Goal: Task Accomplishment & Management: Complete application form

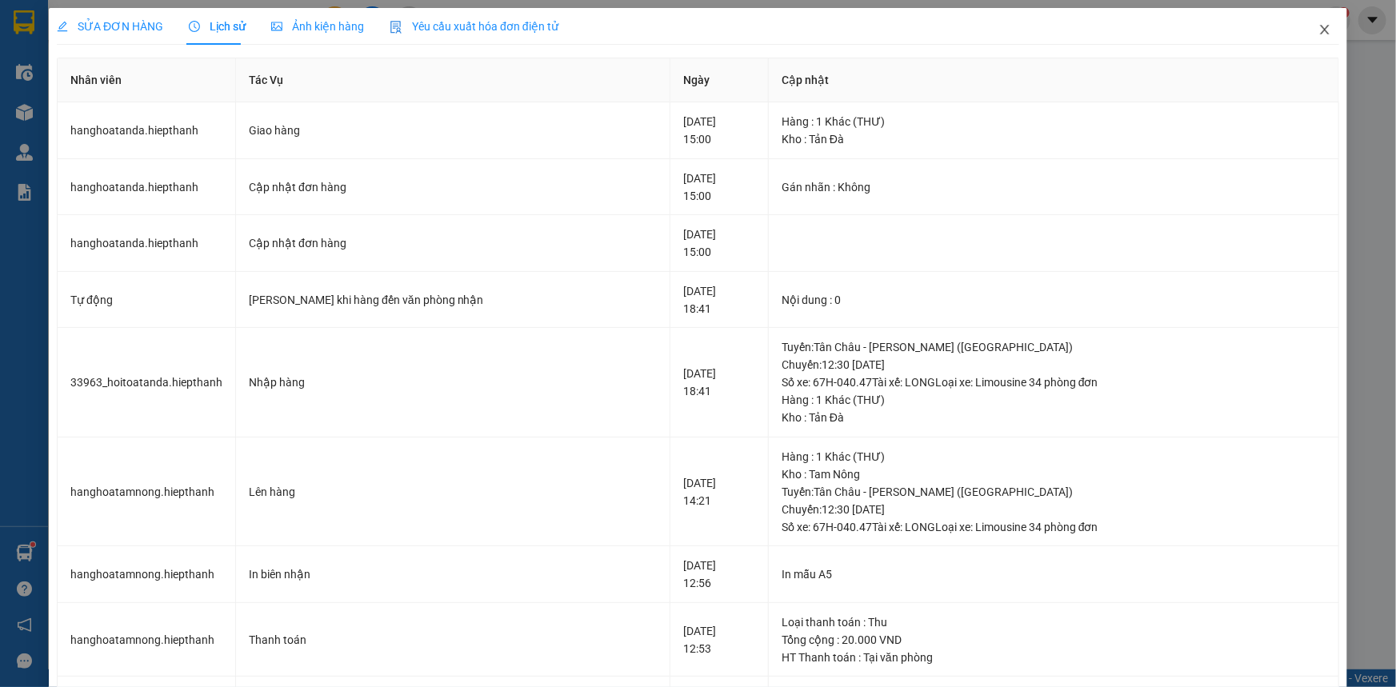
click at [1318, 24] on icon "close" at bounding box center [1324, 29] width 13 height 13
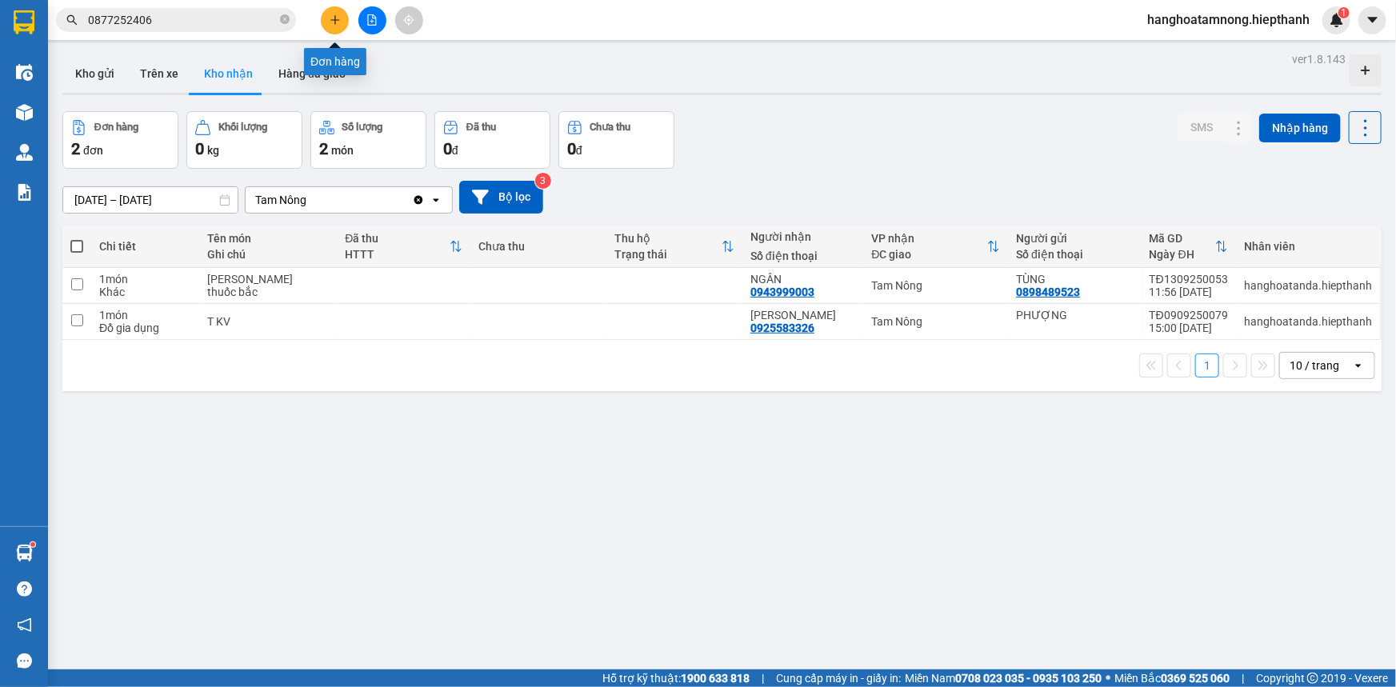
click at [337, 18] on icon "plus" at bounding box center [334, 19] width 11 height 11
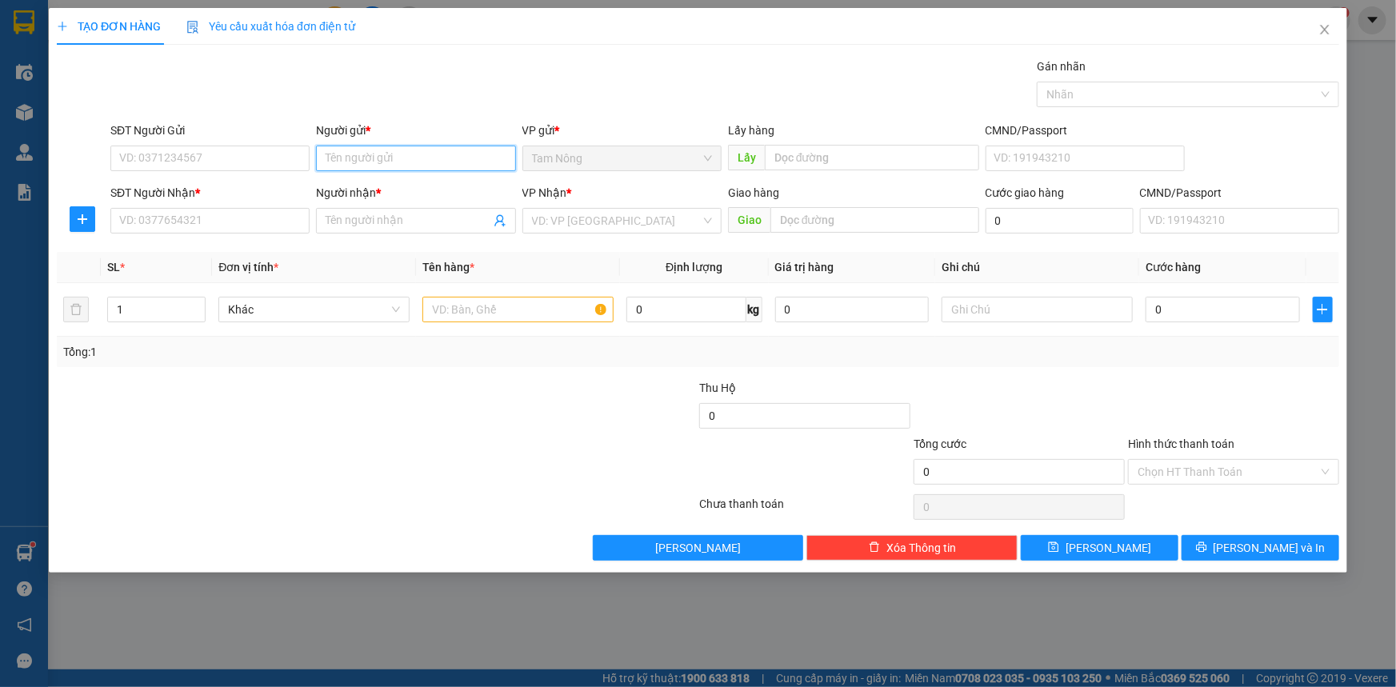
click at [405, 157] on input "Người gửi *" at bounding box center [415, 159] width 199 height 26
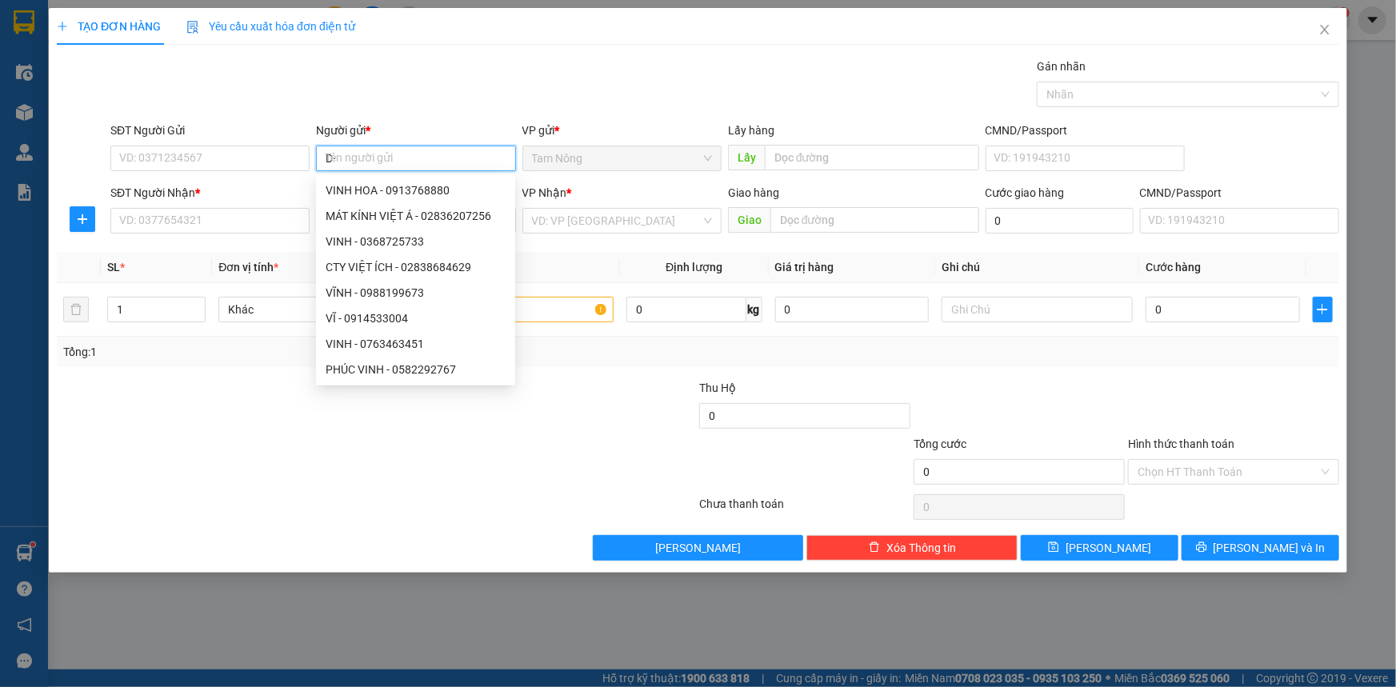
type input "D"
type input "ĐỒNG"
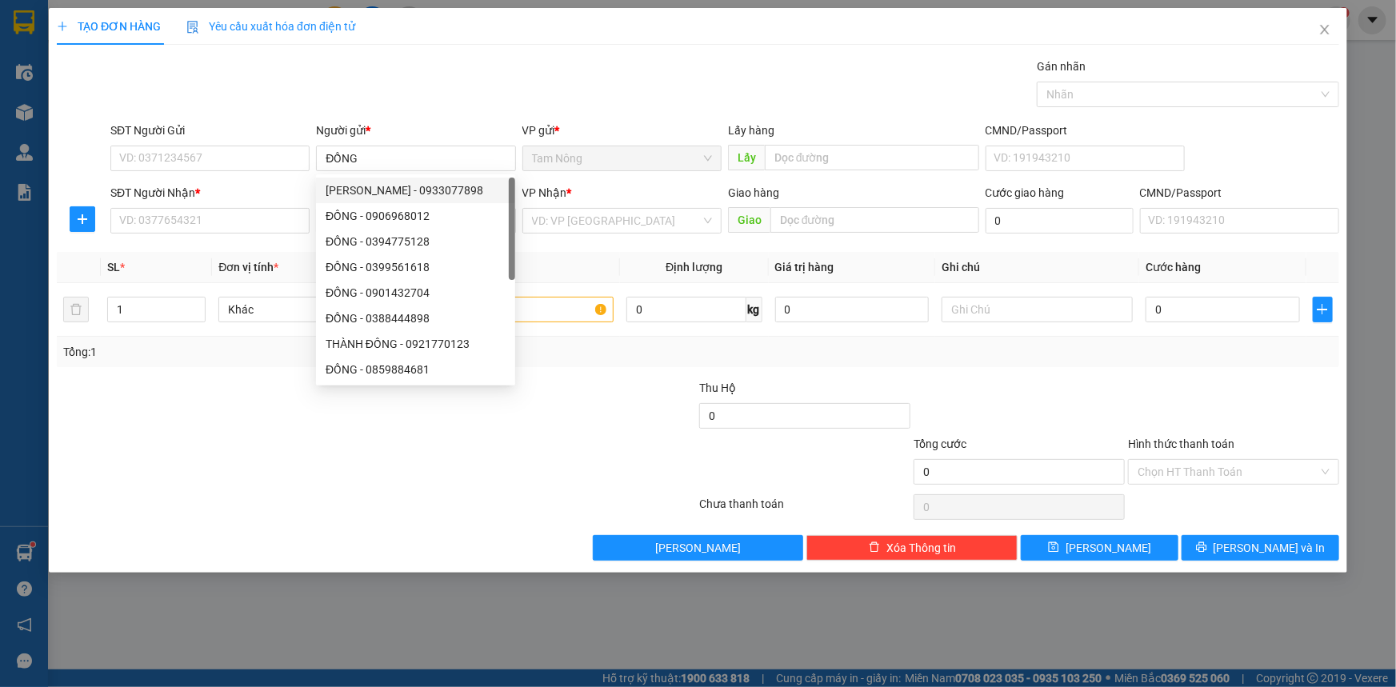
click at [458, 102] on div "Gói vận chuyển * Tiêu chuẩn Gán nhãn Nhãn" at bounding box center [724, 86] width 1235 height 56
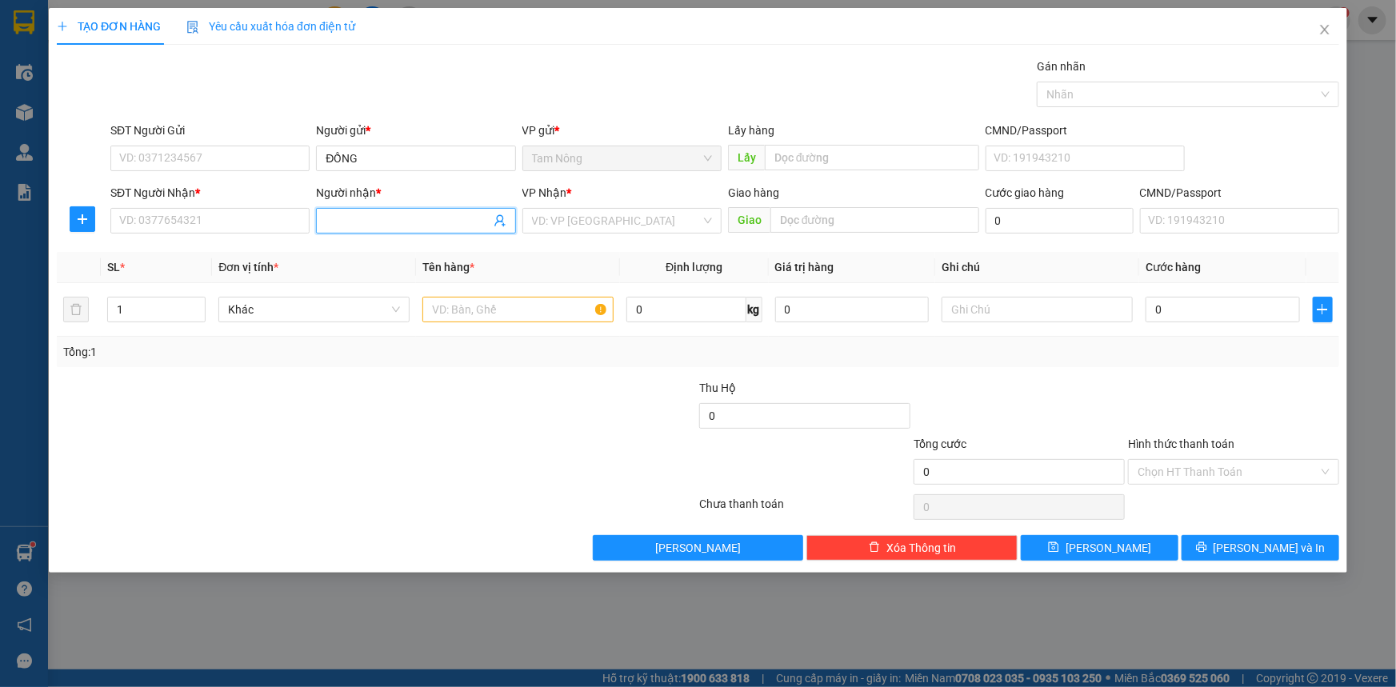
click at [360, 213] on input "Người nhận *" at bounding box center [407, 221] width 164 height 18
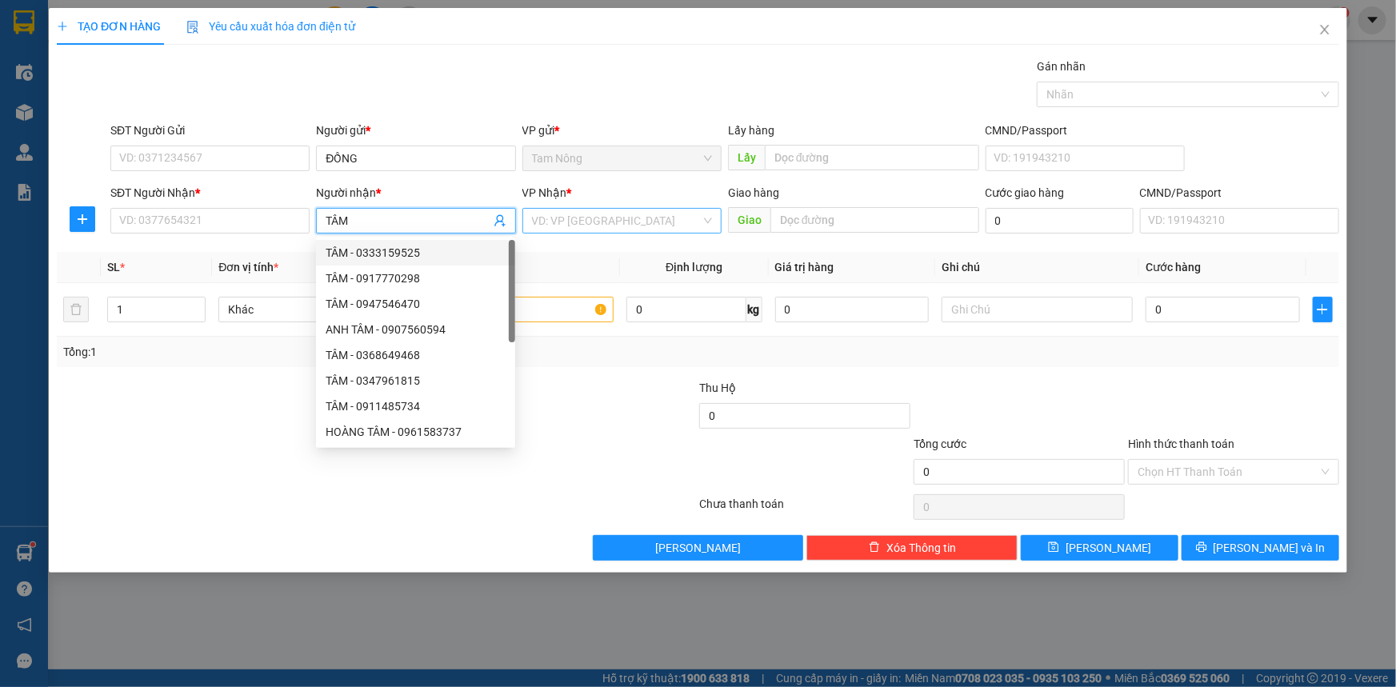
type input "TÂM"
click at [614, 218] on input "search" at bounding box center [616, 221] width 169 height 24
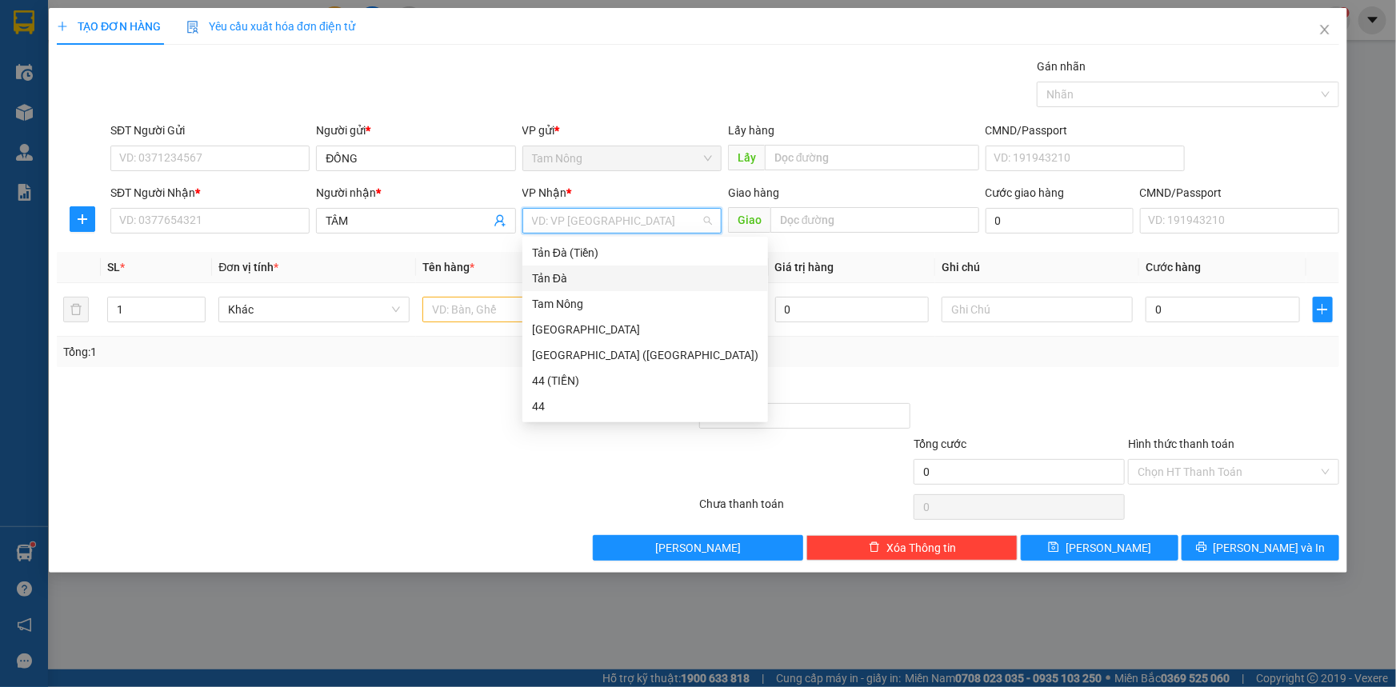
click at [555, 283] on div "Tản Đà" at bounding box center [645, 279] width 226 height 18
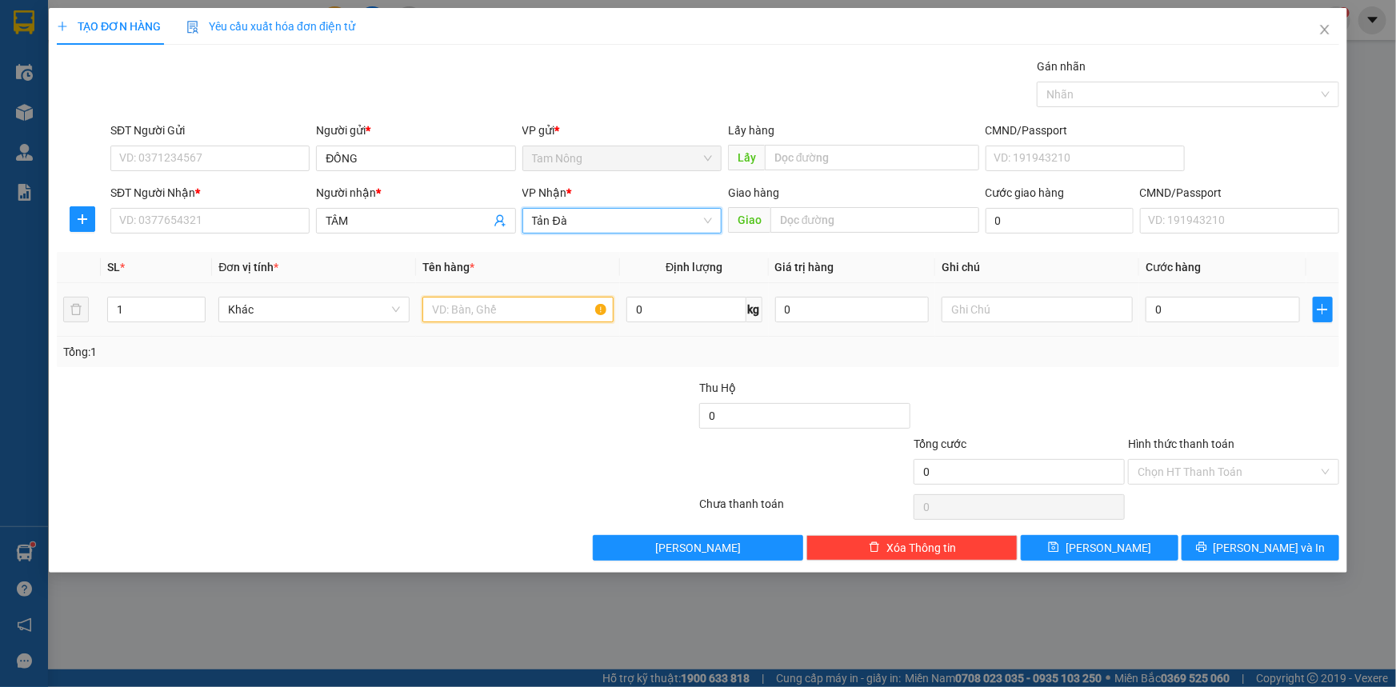
click at [518, 302] on input "text" at bounding box center [517, 310] width 191 height 26
type input "BỌC ĐEN"
click at [186, 222] on input "SĐT Người Nhận *" at bounding box center [209, 221] width 199 height 26
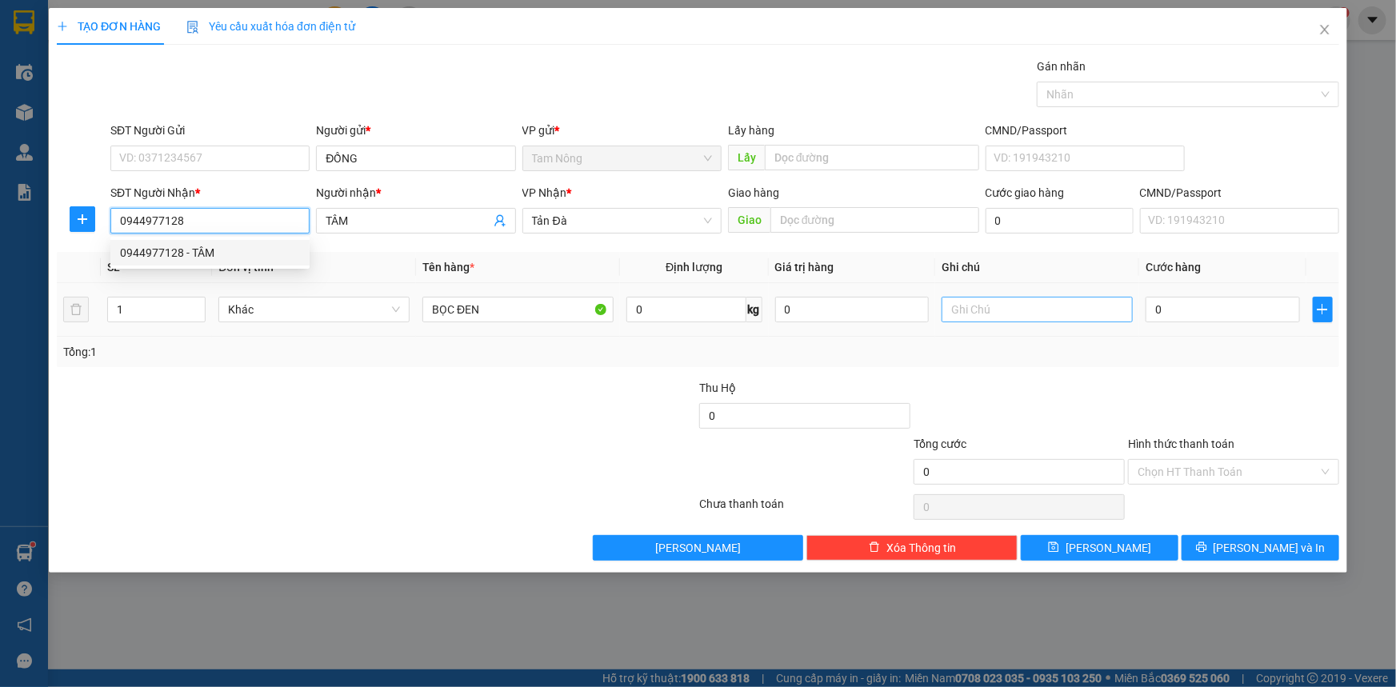
type input "0944977128"
click at [1051, 311] on input "text" at bounding box center [1036, 310] width 191 height 26
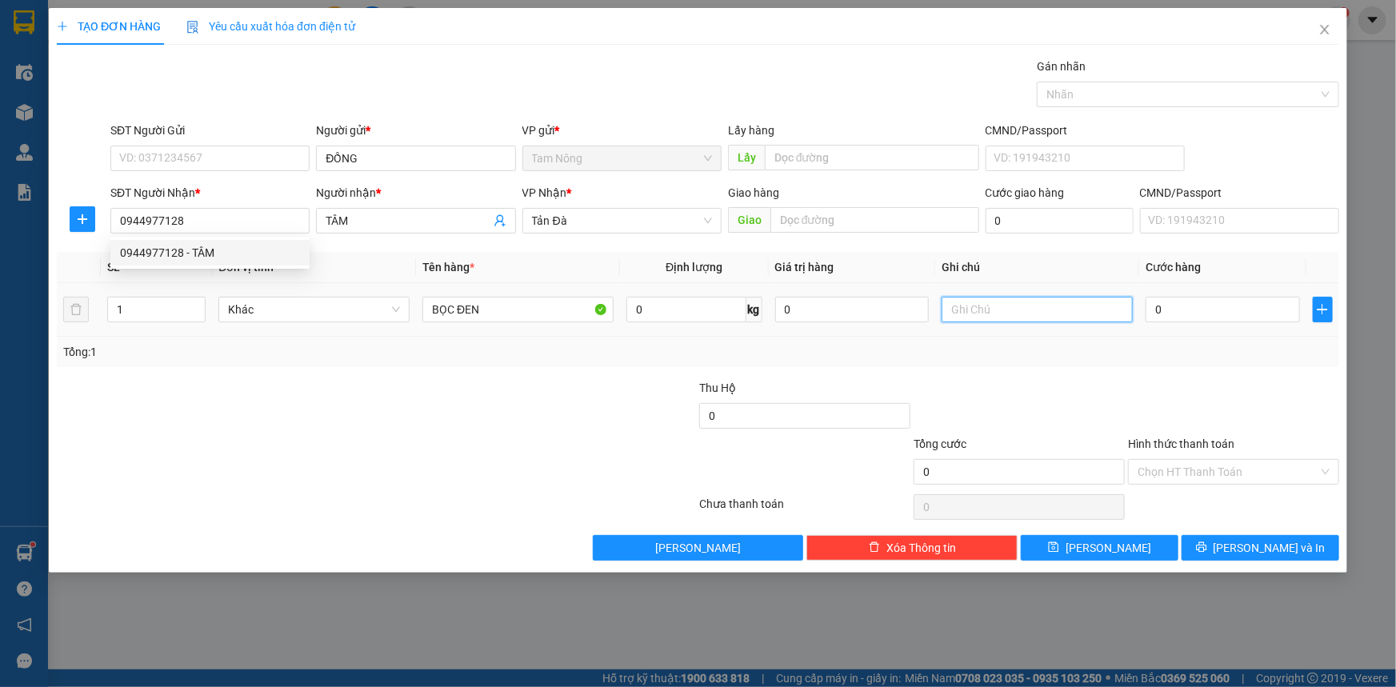
click at [1051, 311] on input "text" at bounding box center [1036, 310] width 191 height 26
type input "NƯỚC HOA"
click at [902, 305] on input "0" at bounding box center [852, 310] width 154 height 26
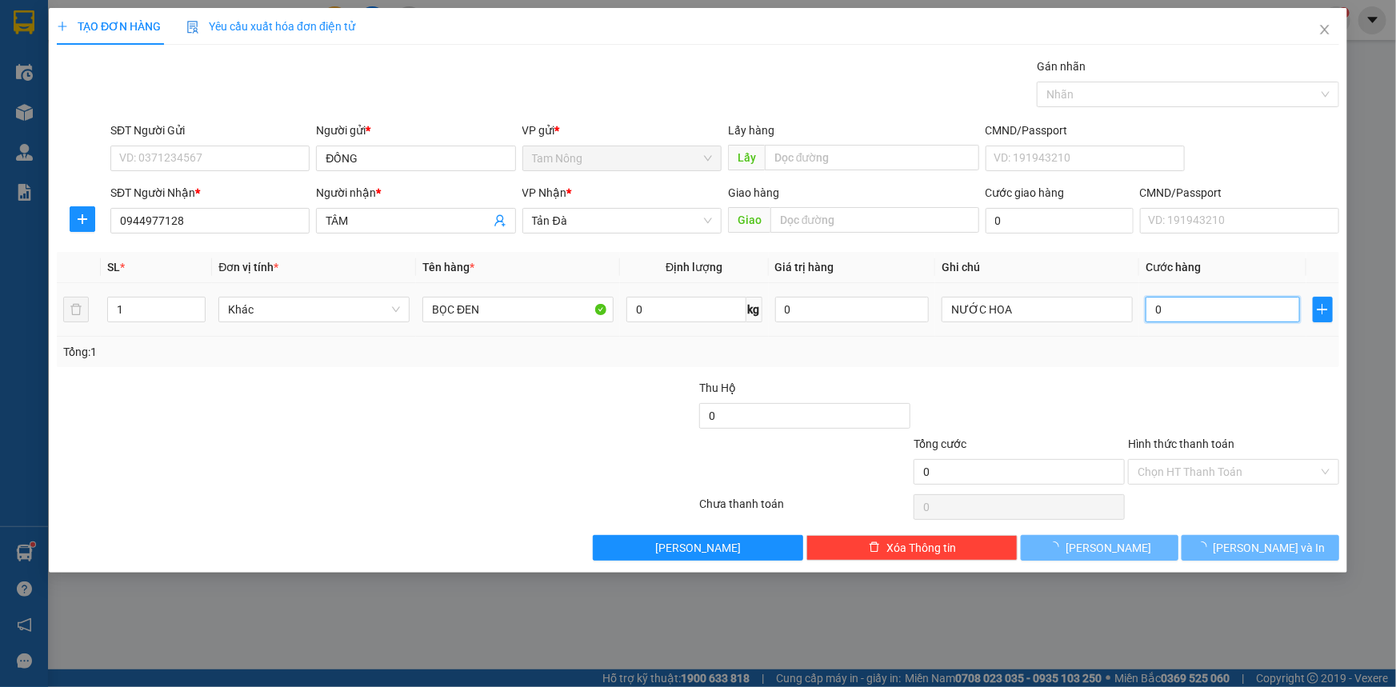
click at [1194, 305] on input "0" at bounding box center [1222, 310] width 154 height 26
type input "2"
type input "20"
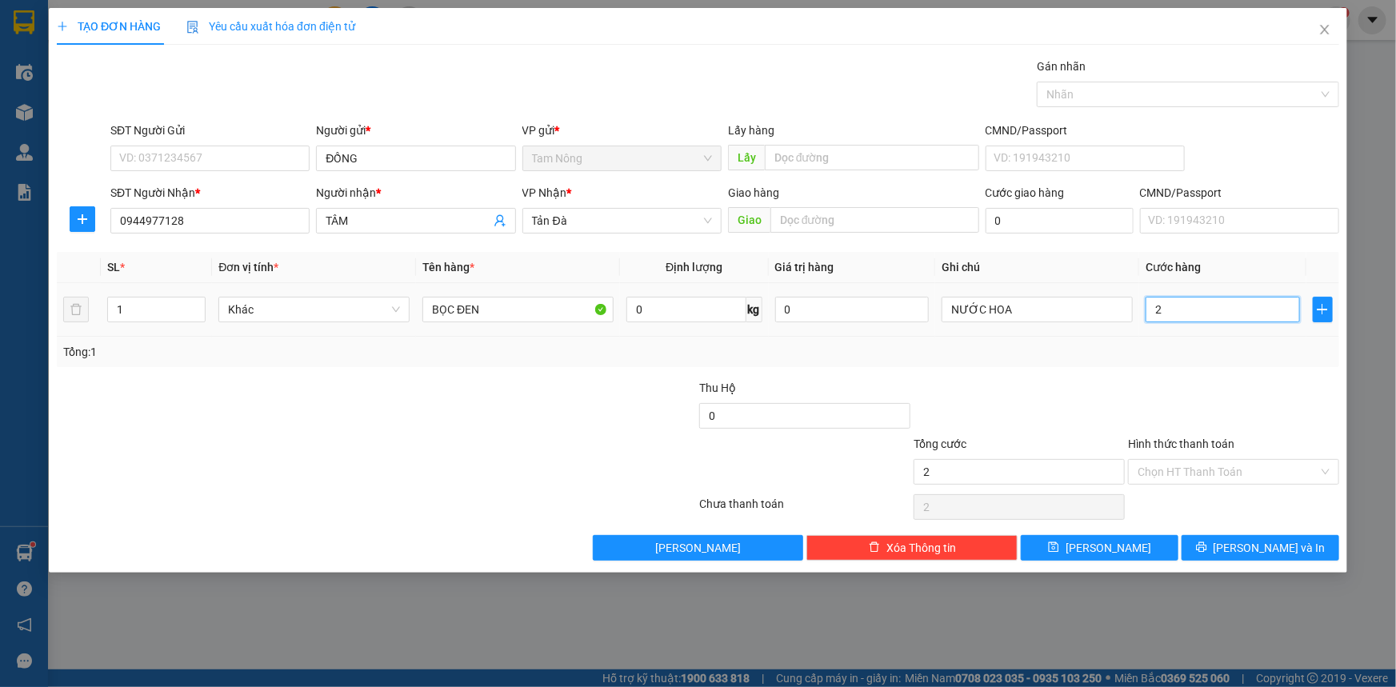
type input "20"
type input "20.000"
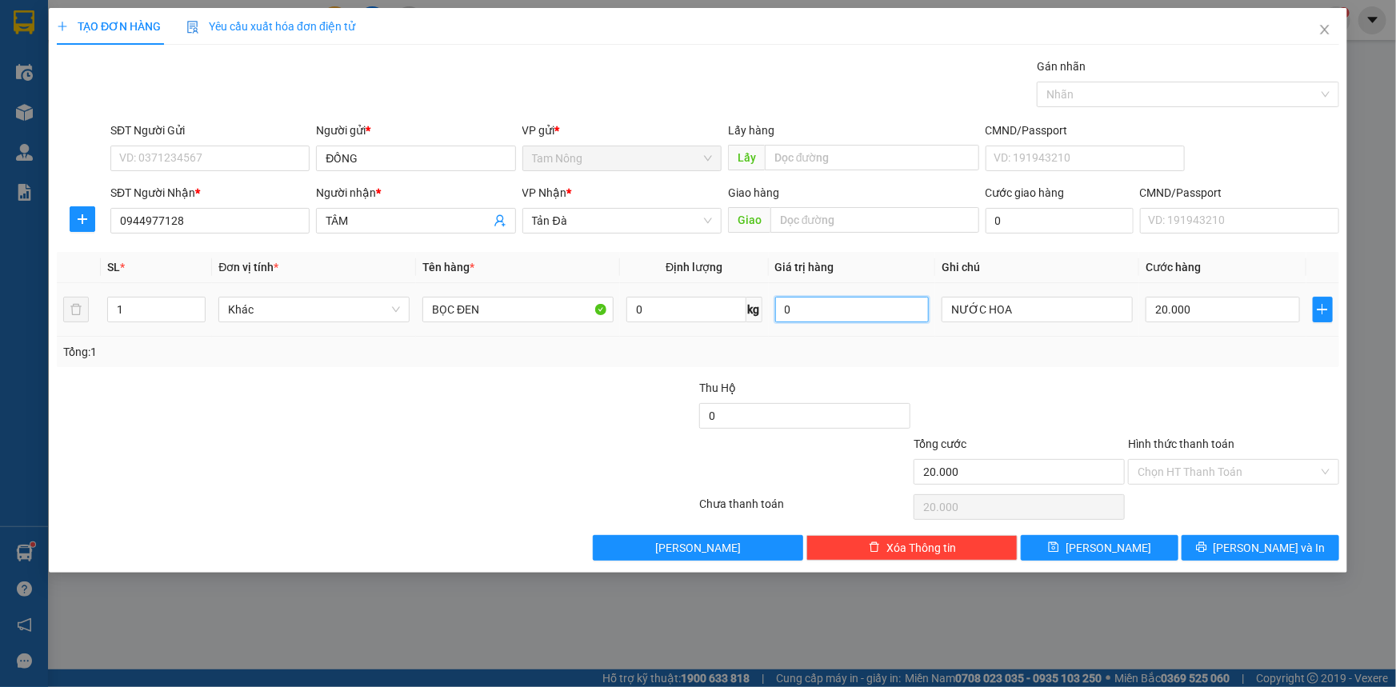
click at [876, 306] on input "0" at bounding box center [852, 310] width 154 height 26
type input "500.000"
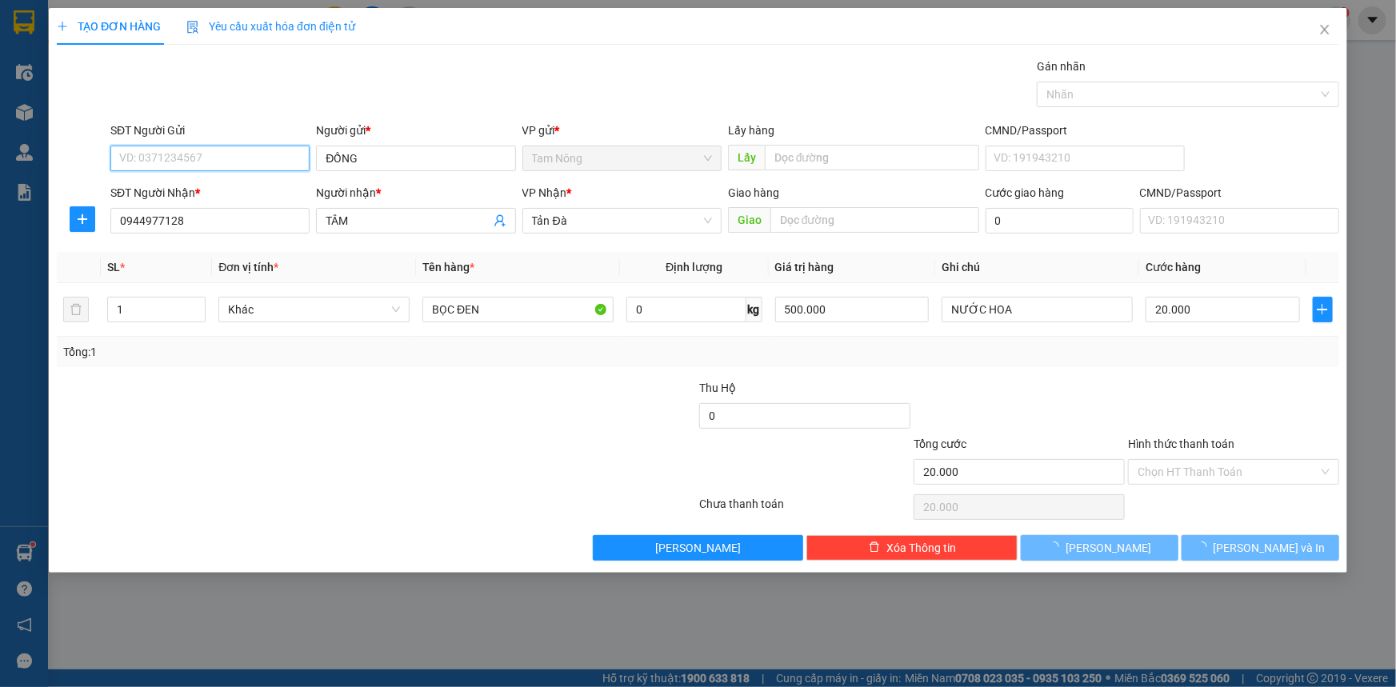
click at [213, 160] on input "SĐT Người Gửi" at bounding box center [209, 159] width 199 height 26
type input "0"
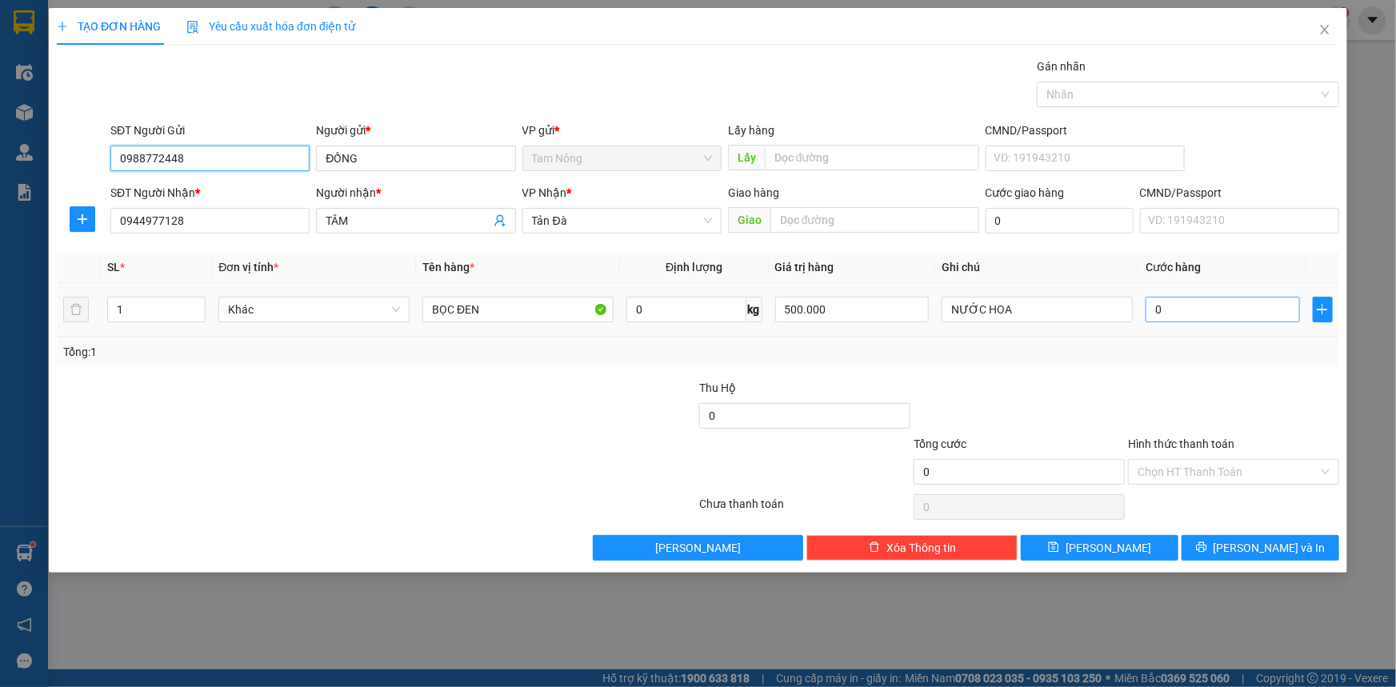
type input "0988772448"
click at [1174, 315] on input "0" at bounding box center [1222, 310] width 154 height 26
type input "2"
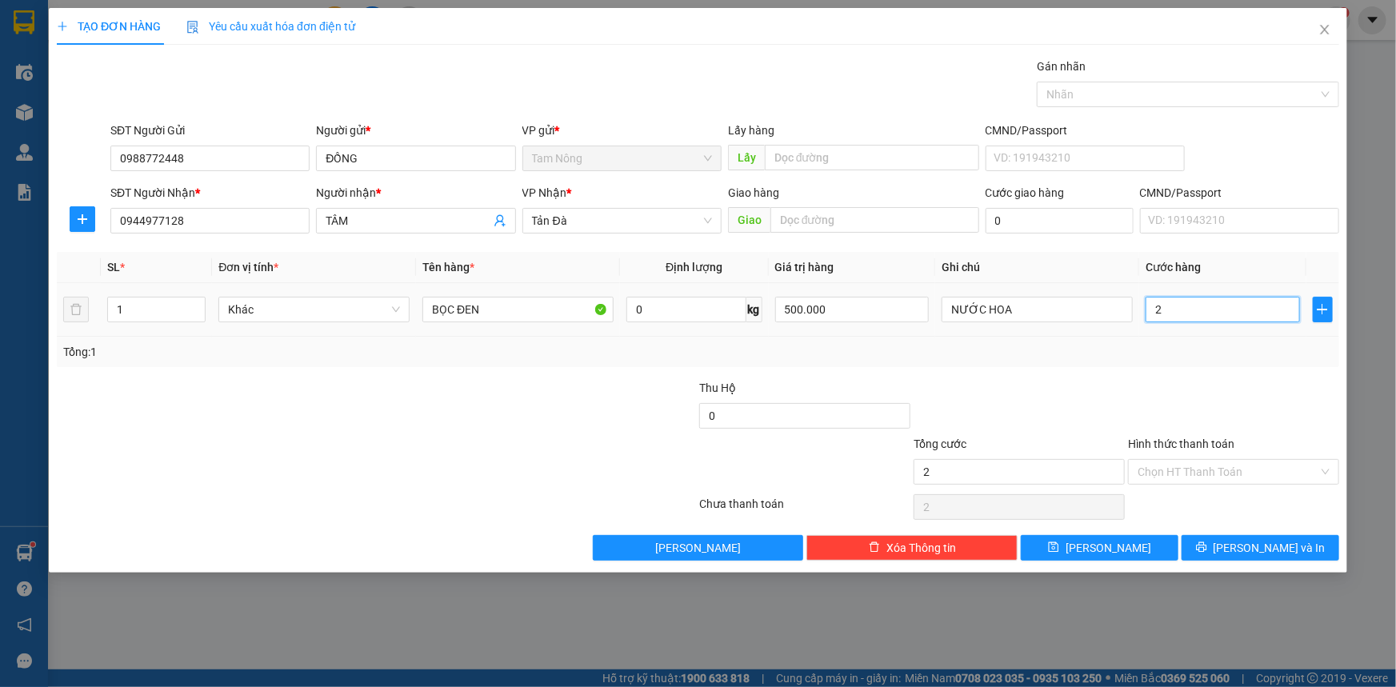
type input "20"
type input "20.000"
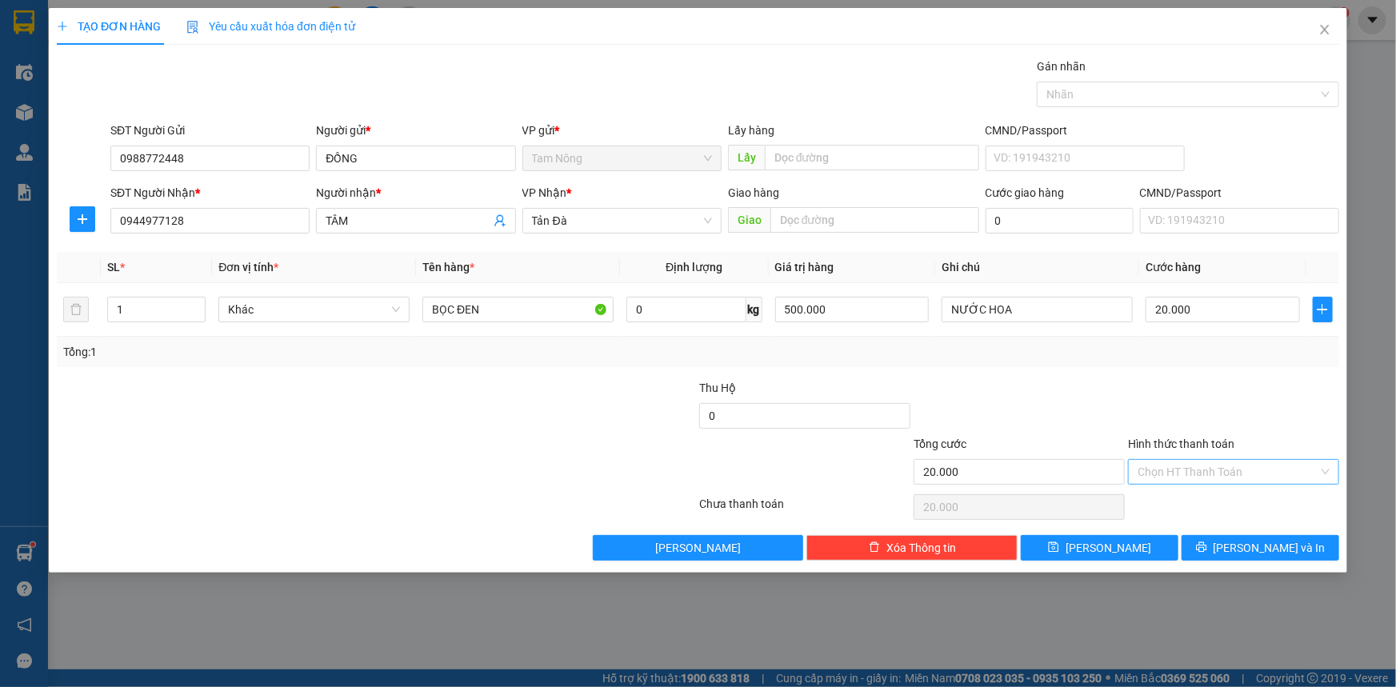
click at [1191, 477] on input "Hình thức thanh toán" at bounding box center [1227, 472] width 181 height 24
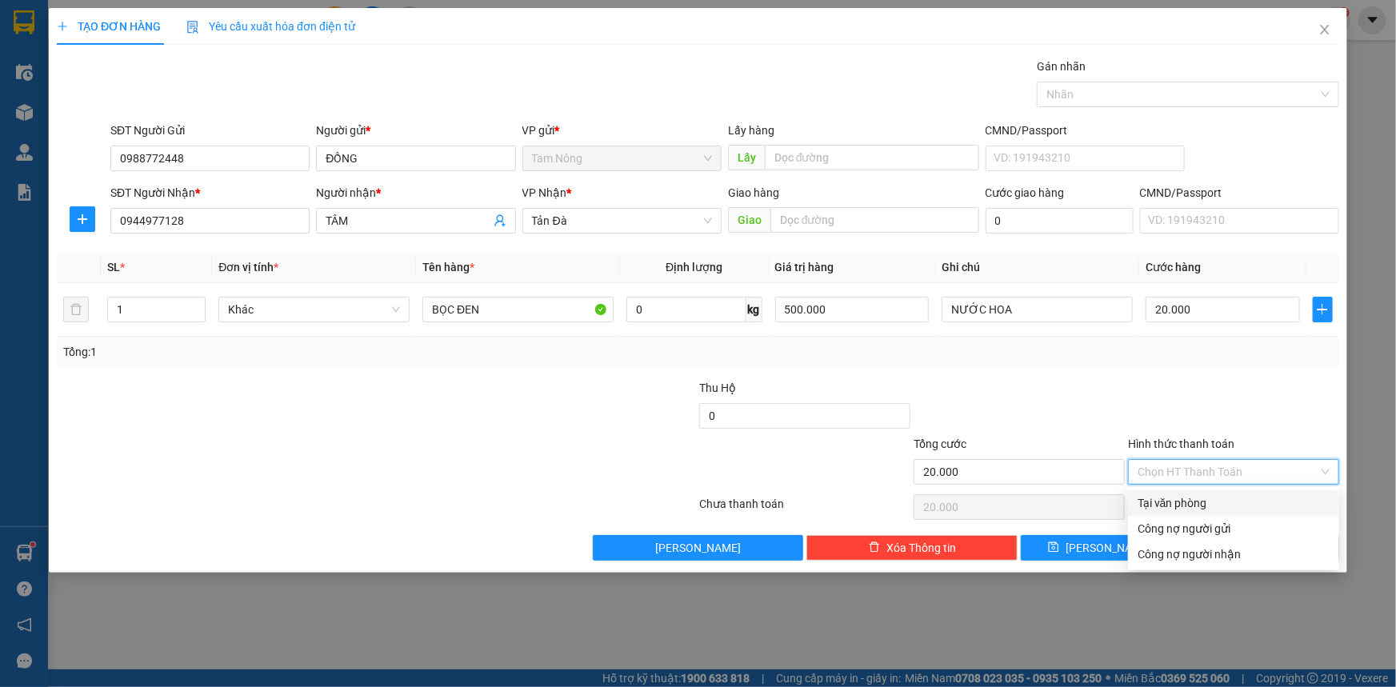
click at [1183, 501] on div "Tại văn phòng" at bounding box center [1233, 503] width 192 height 18
type input "0"
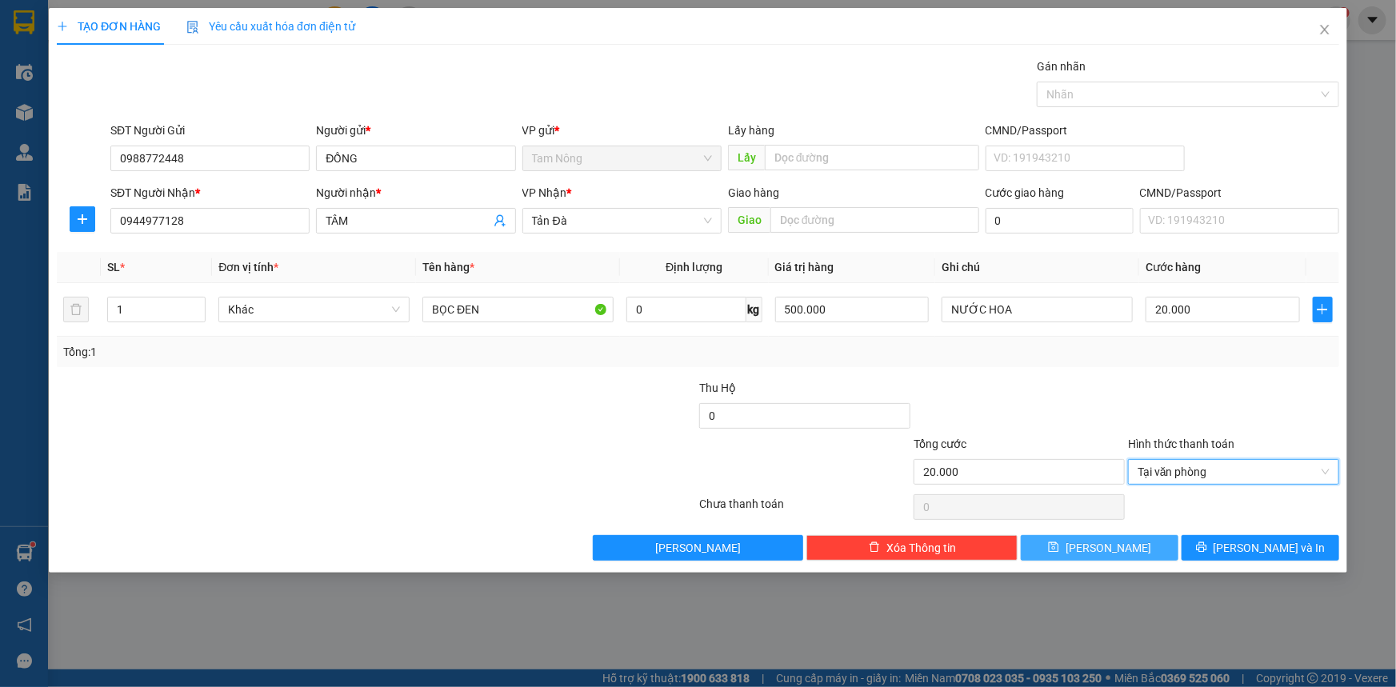
click at [1167, 546] on button "Lưu" at bounding box center [1099, 548] width 158 height 26
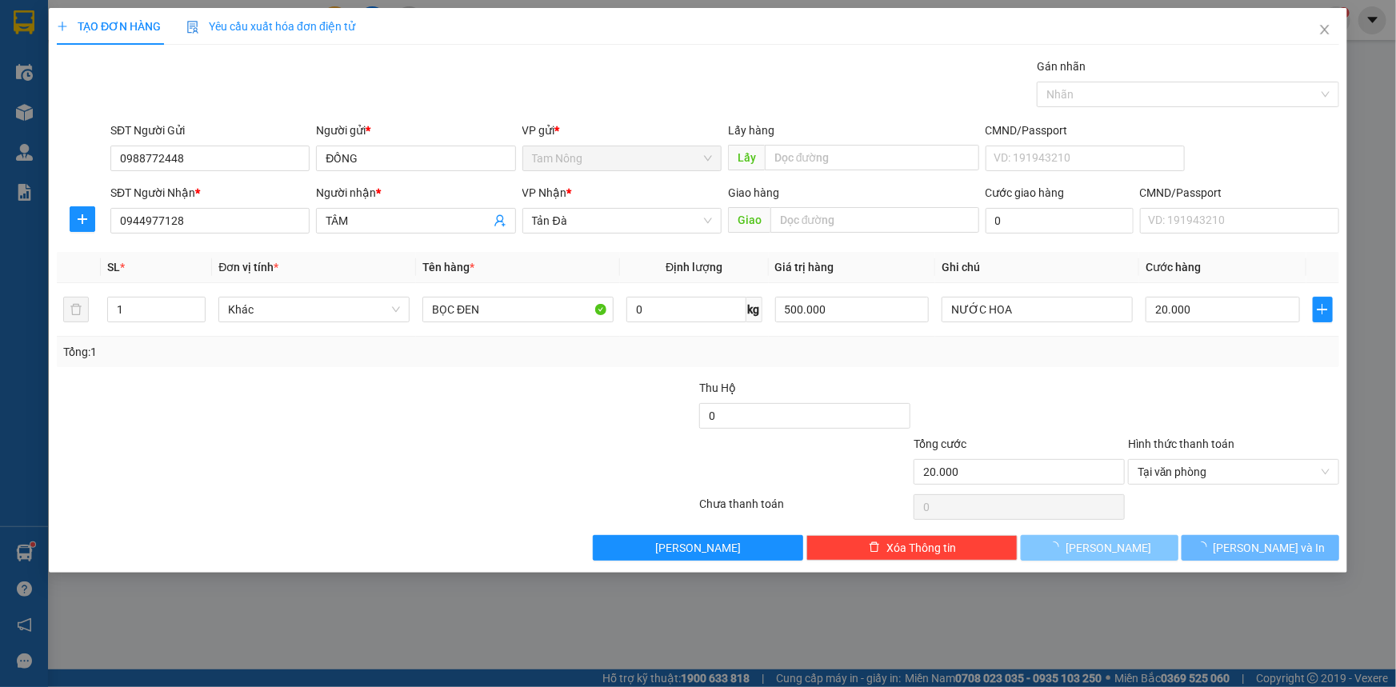
type input "0"
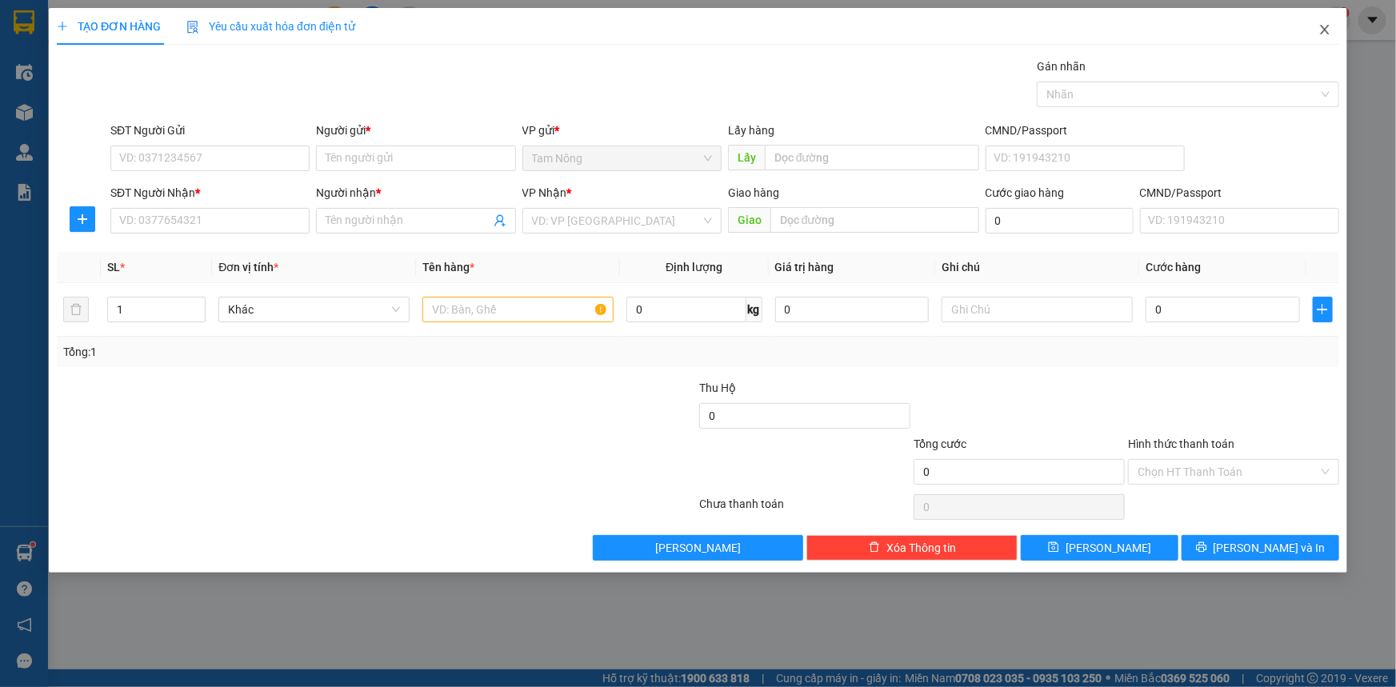
click at [1320, 34] on icon "close" at bounding box center [1324, 29] width 13 height 13
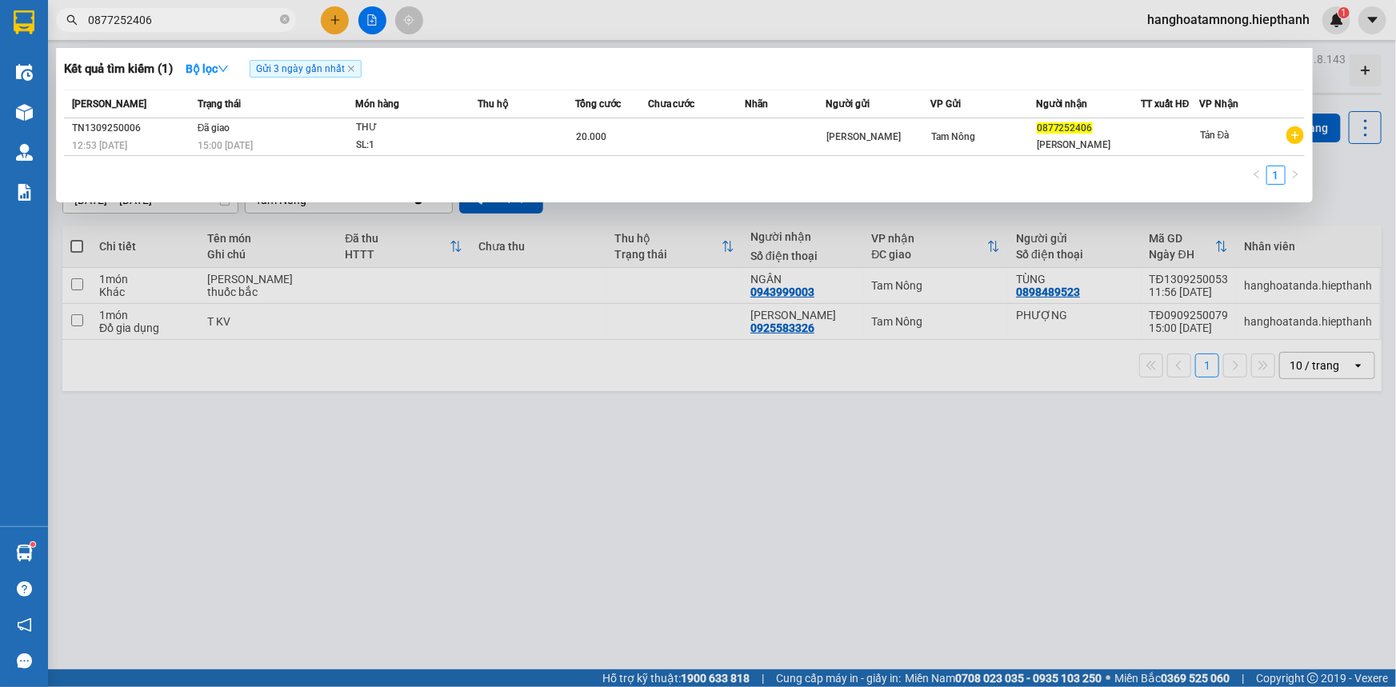
click at [154, 23] on input "0877252406" at bounding box center [182, 20] width 189 height 18
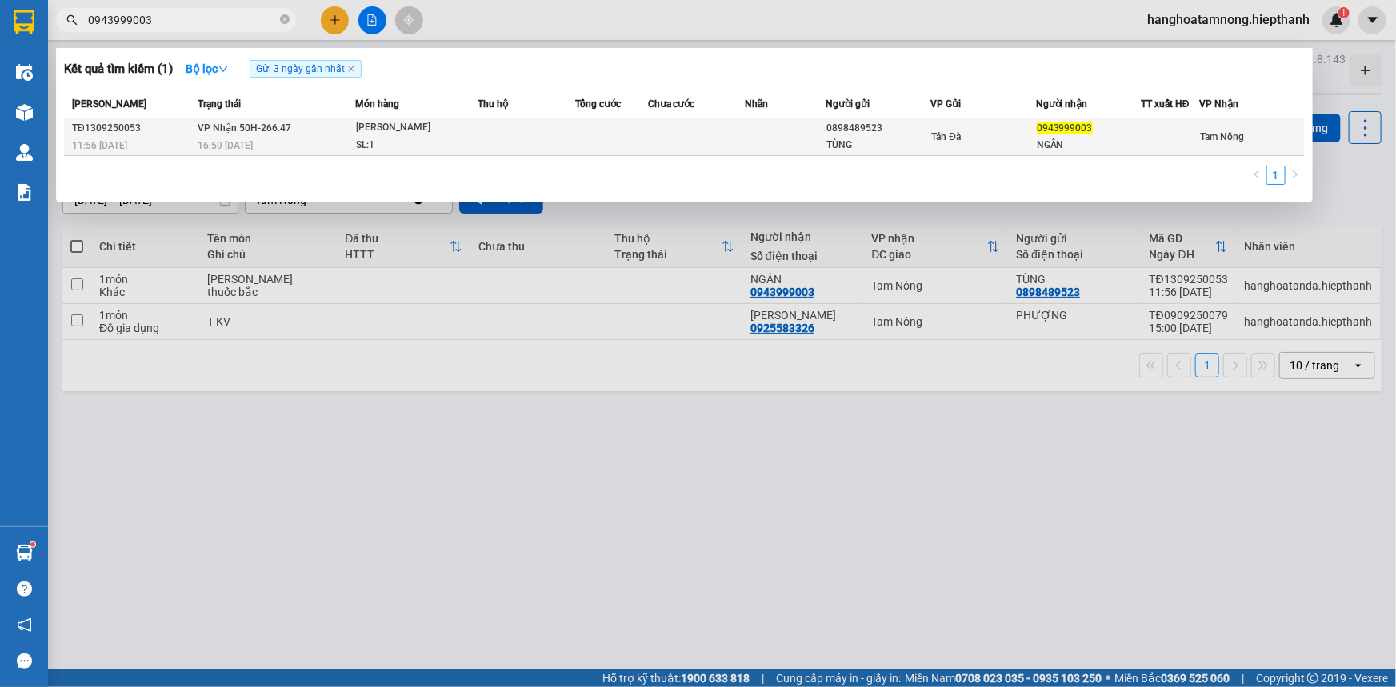
type input "0943999003"
click at [416, 128] on div "BAO XanH" at bounding box center [416, 128] width 120 height 18
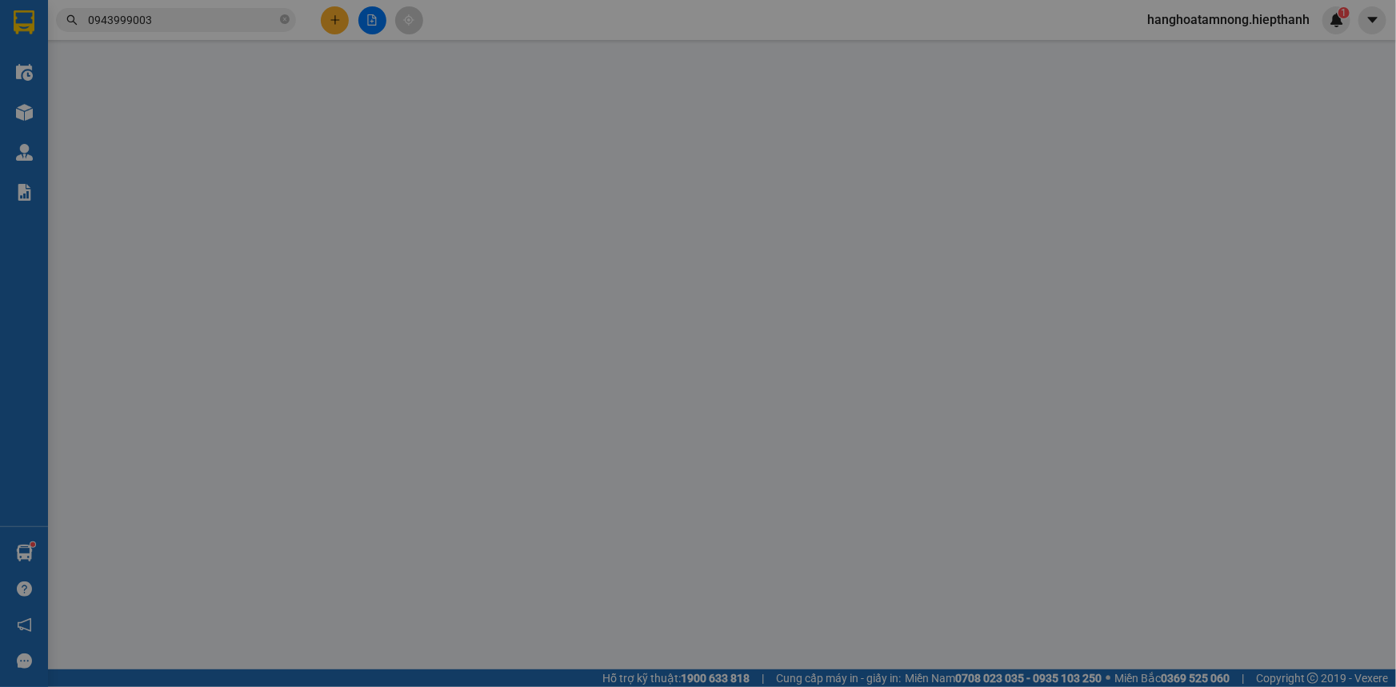
type input "0898489523"
type input "TÙNG"
type input "0943999003"
type input "NGÂN"
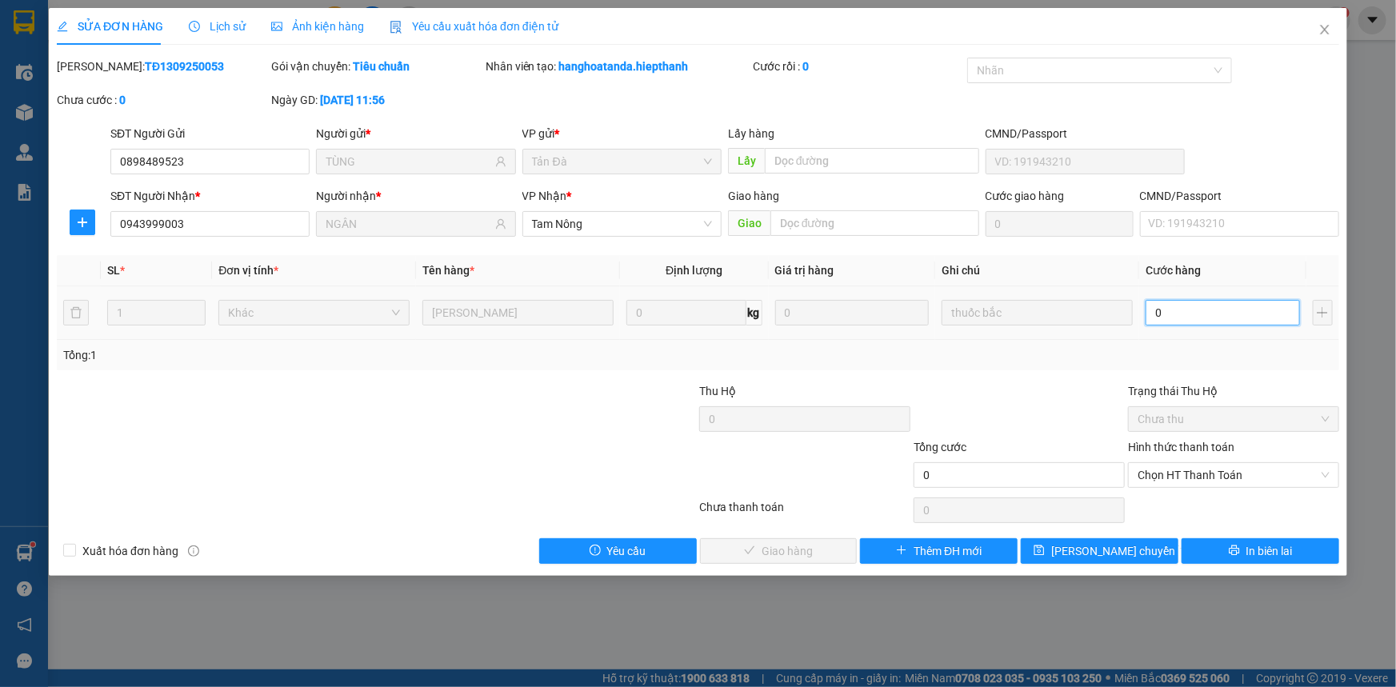
click at [1277, 314] on input "0" at bounding box center [1222, 313] width 154 height 26
type input "3"
type input "30"
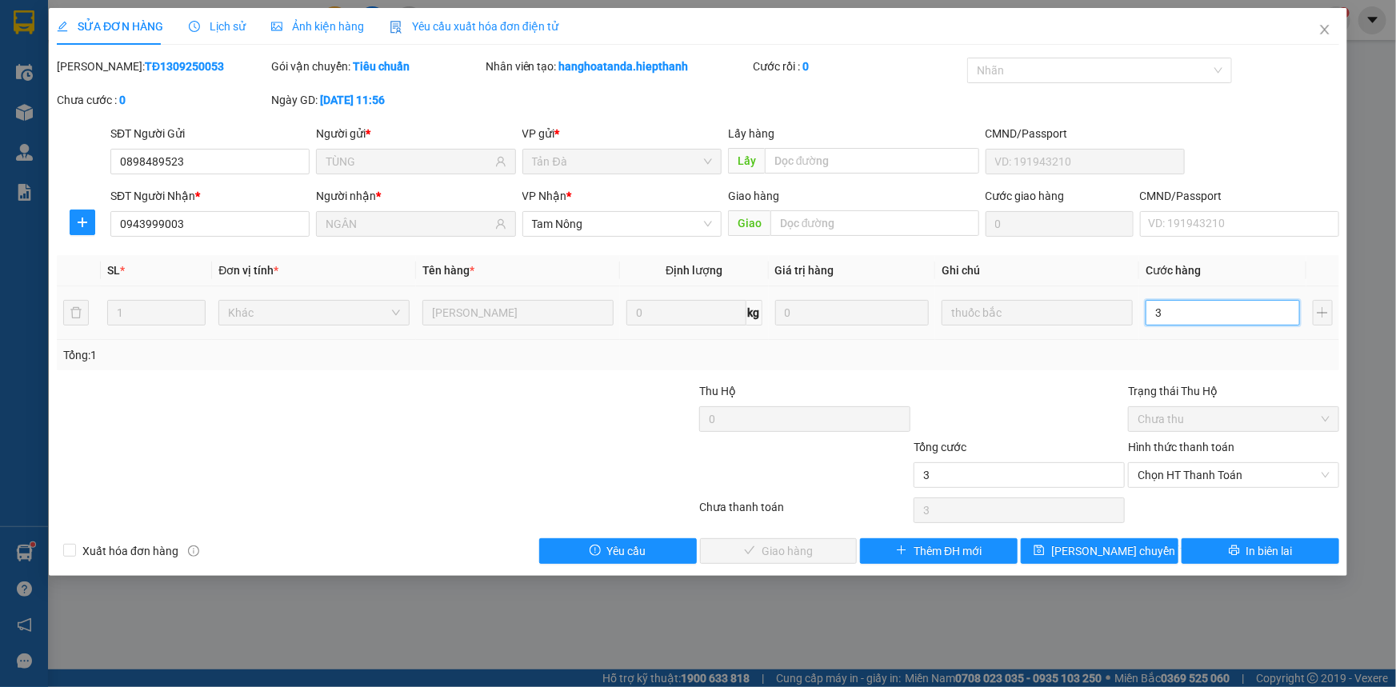
type input "30"
click at [1170, 472] on span "Chọn HT Thanh Toán" at bounding box center [1233, 475] width 192 height 24
type input "30"
type input "30.000"
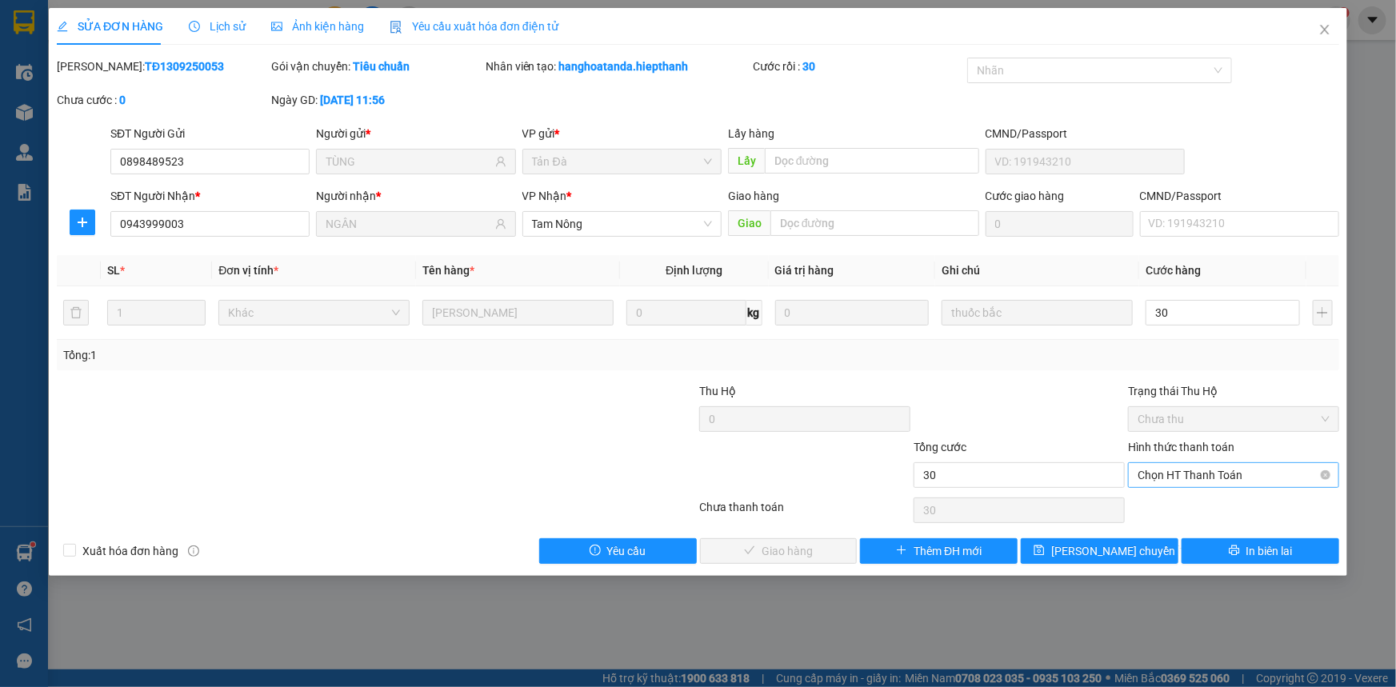
type input "30.000"
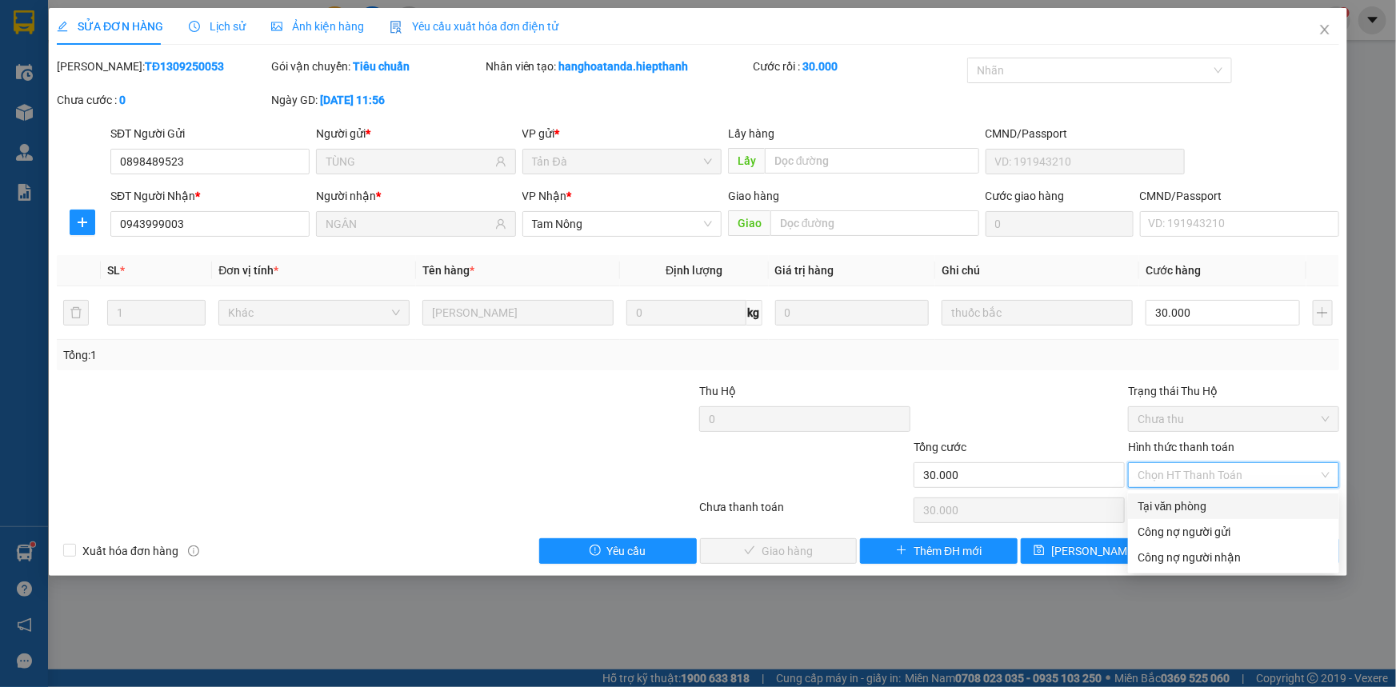
click at [1172, 504] on div "Tại văn phòng" at bounding box center [1233, 506] width 192 height 18
type input "0"
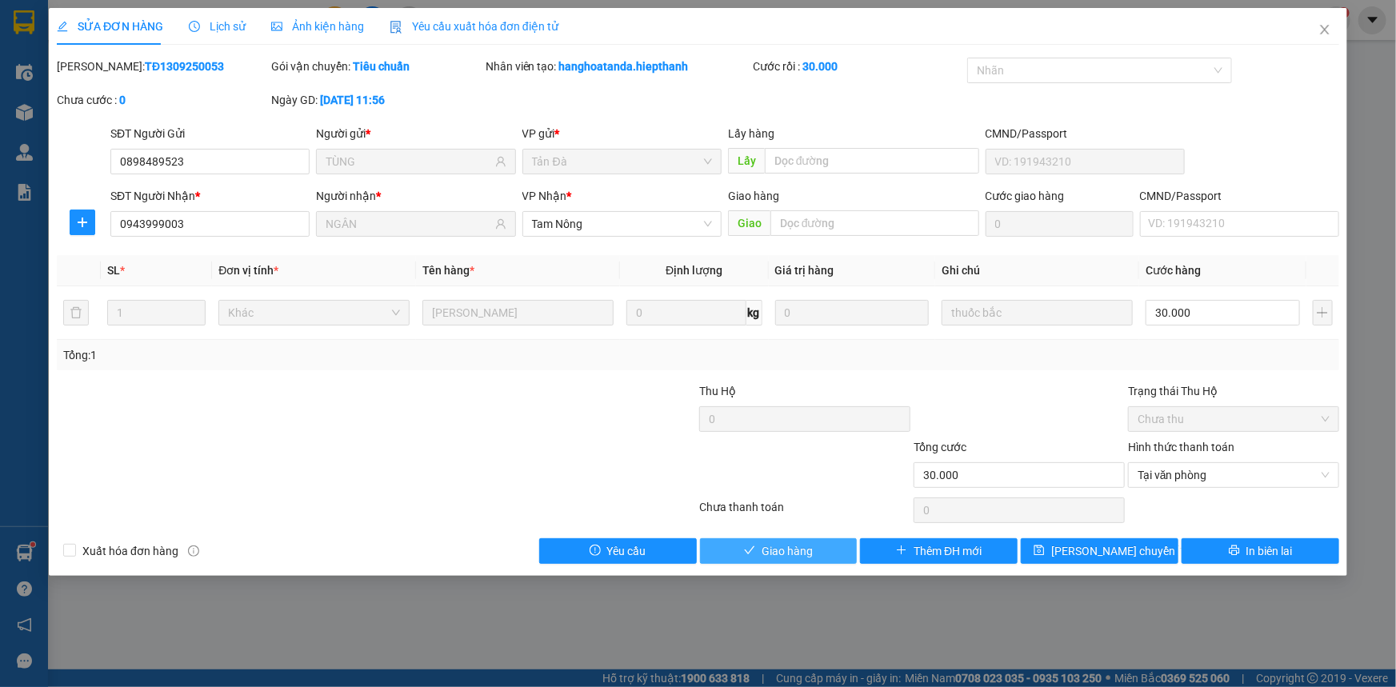
click at [800, 551] on span "Giao hàng" at bounding box center [786, 551] width 51 height 18
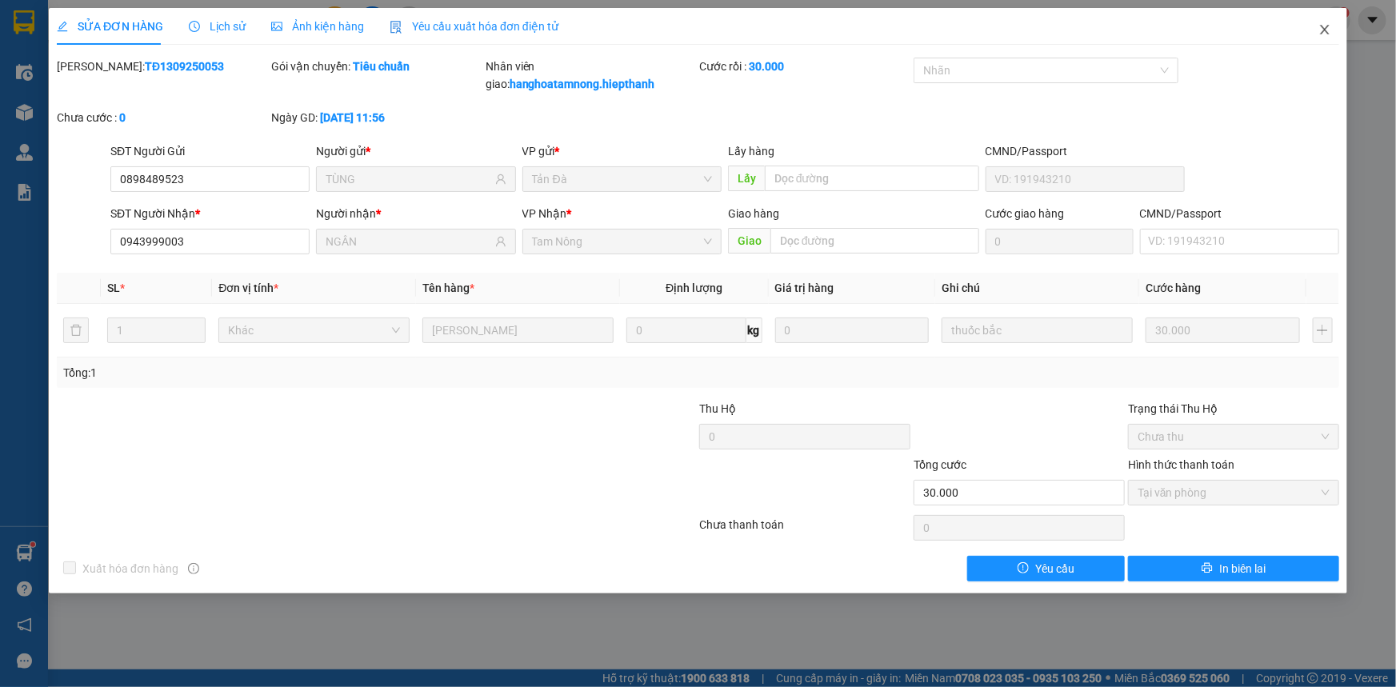
click at [1324, 30] on icon "close" at bounding box center [1324, 30] width 9 height 10
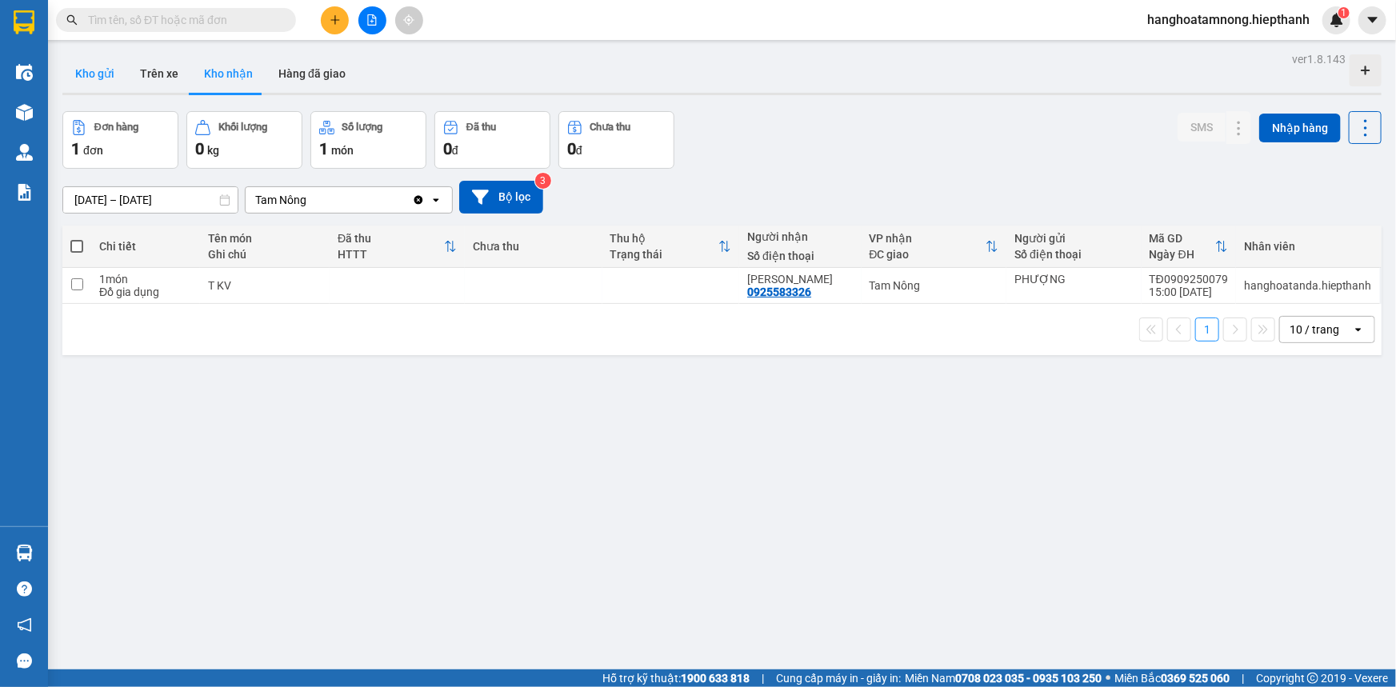
click at [105, 77] on button "Kho gửi" at bounding box center [94, 73] width 65 height 38
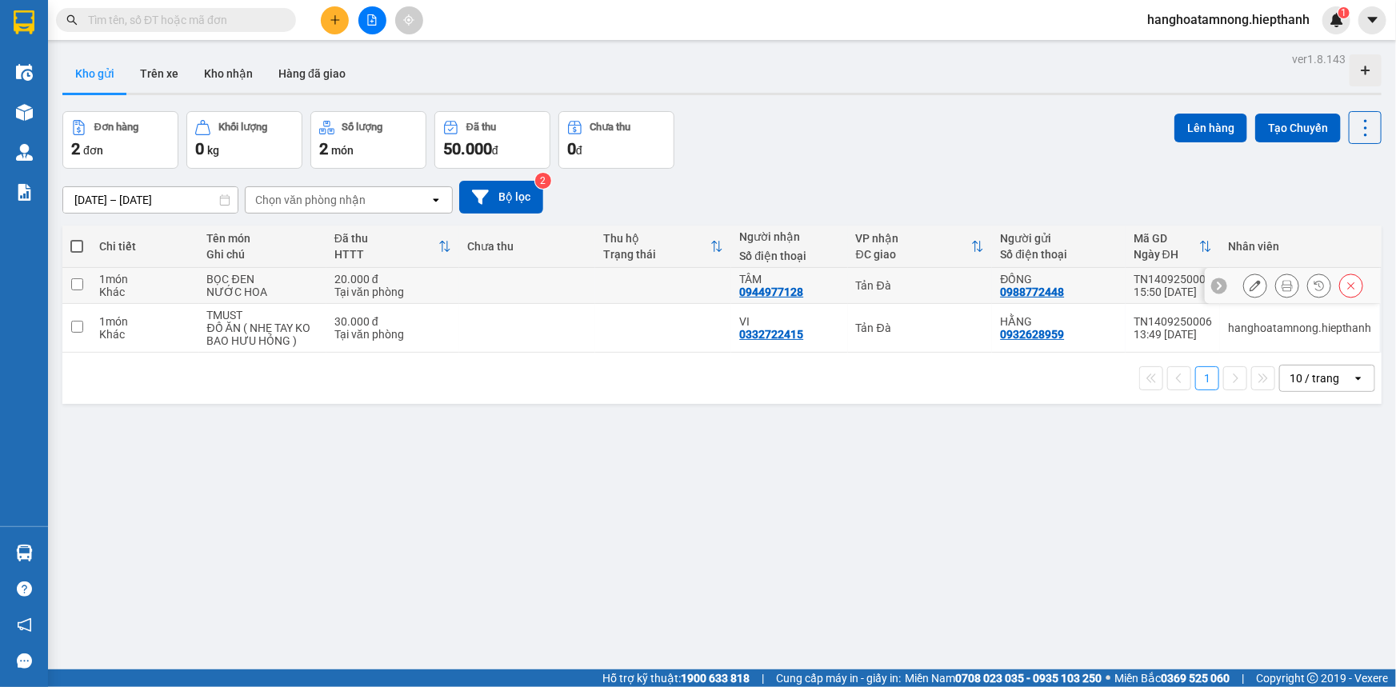
click at [705, 281] on td at bounding box center [663, 286] width 136 height 36
checkbox input "true"
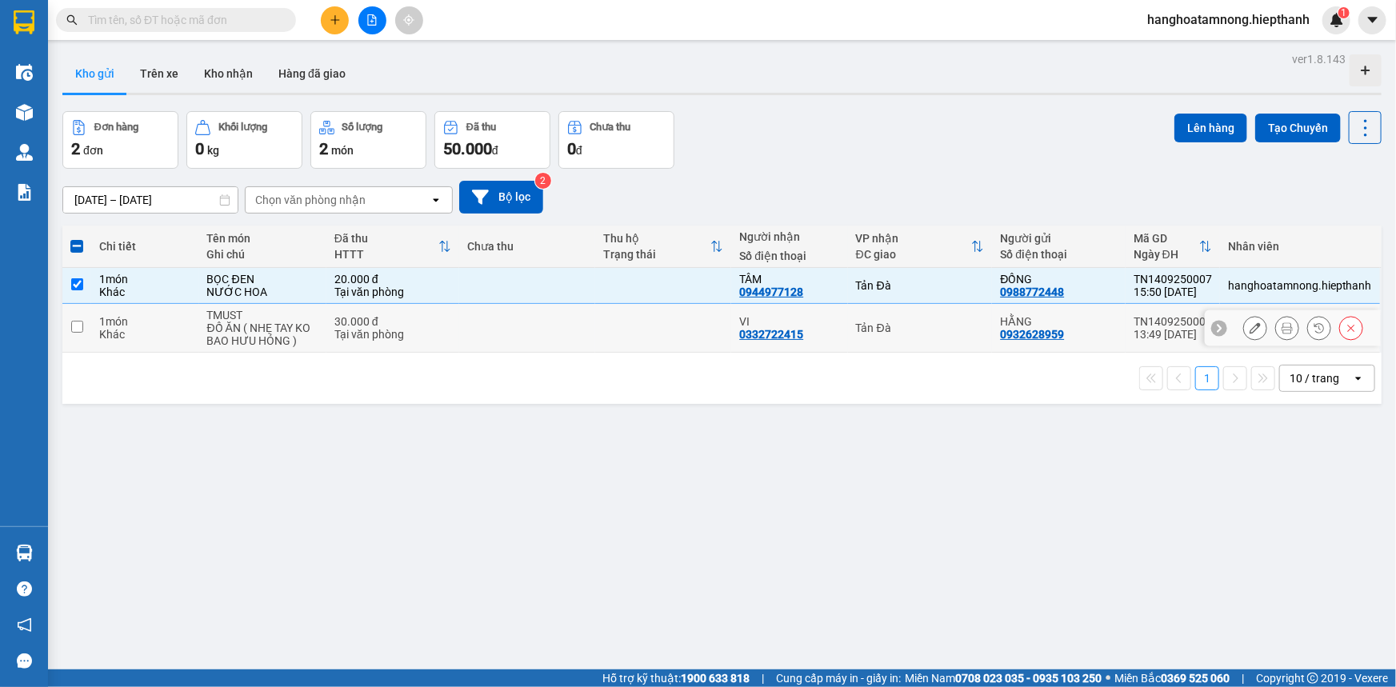
click at [708, 328] on td at bounding box center [663, 328] width 136 height 49
checkbox input "true"
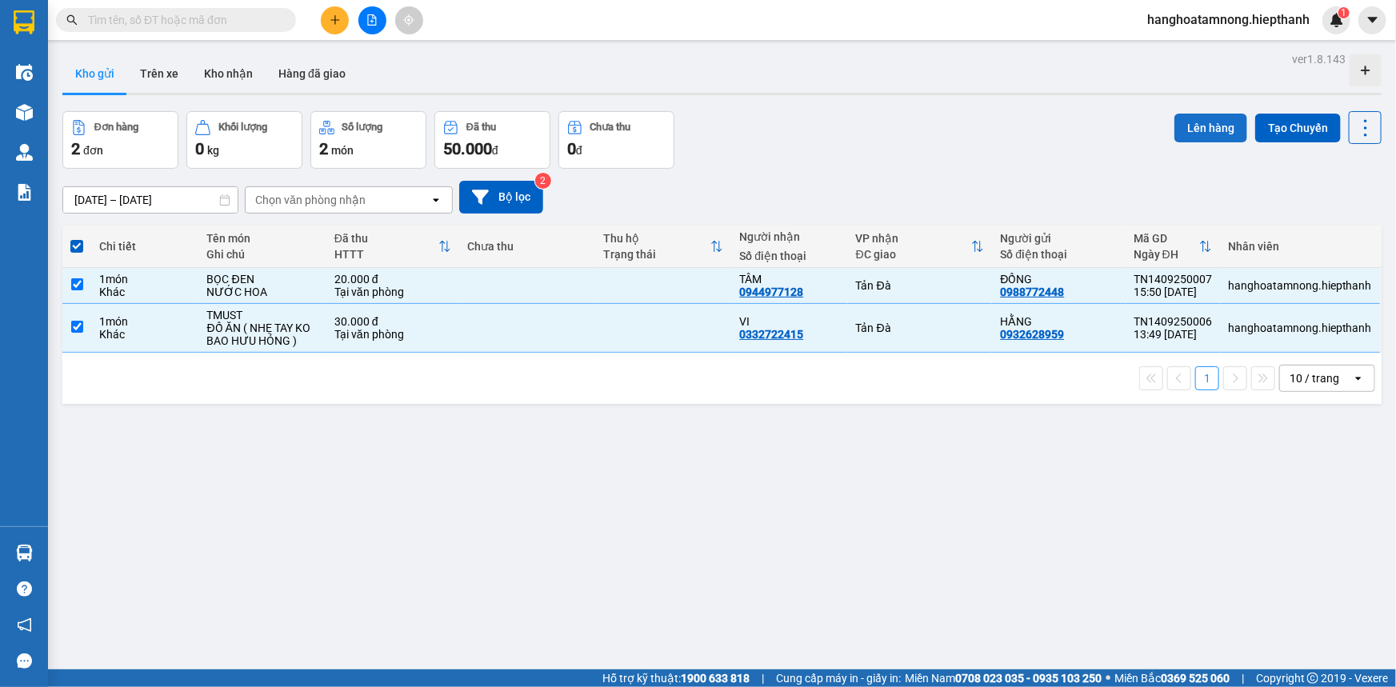
click at [1212, 126] on button "Lên hàng" at bounding box center [1210, 128] width 73 height 29
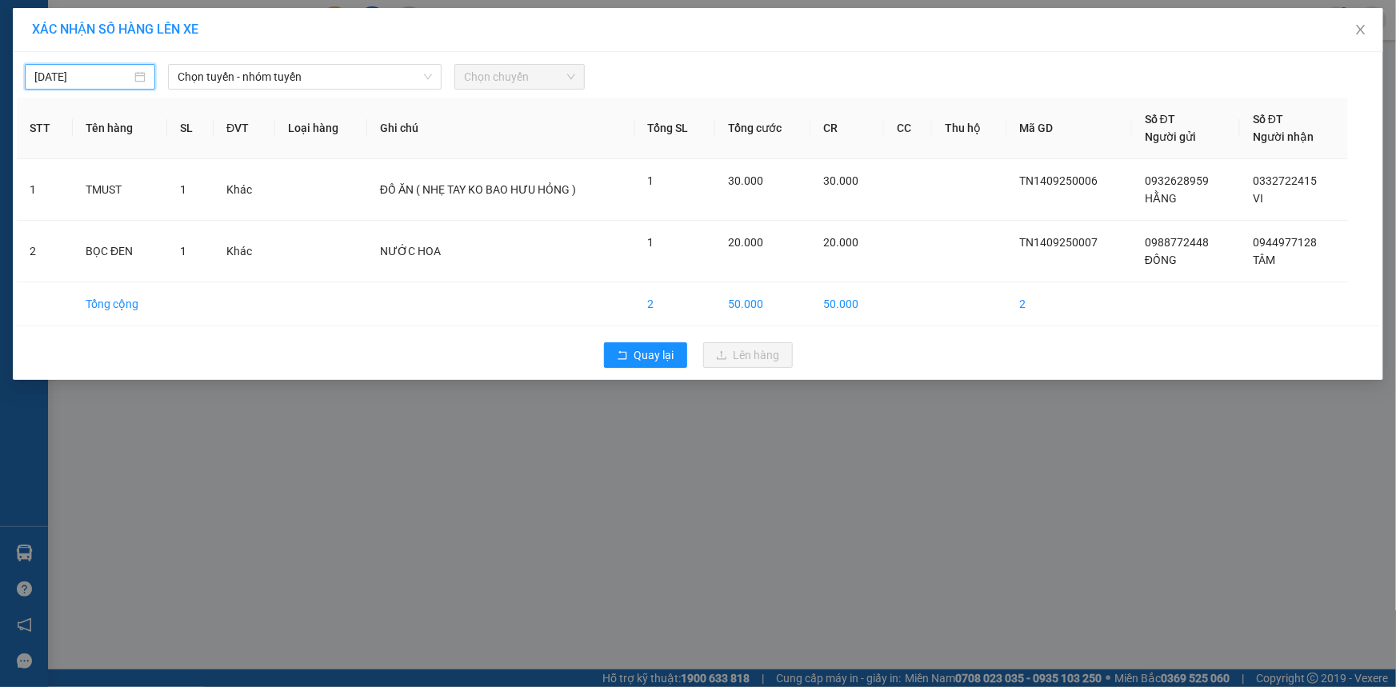
click at [84, 74] on input "[DATE]" at bounding box center [82, 77] width 97 height 18
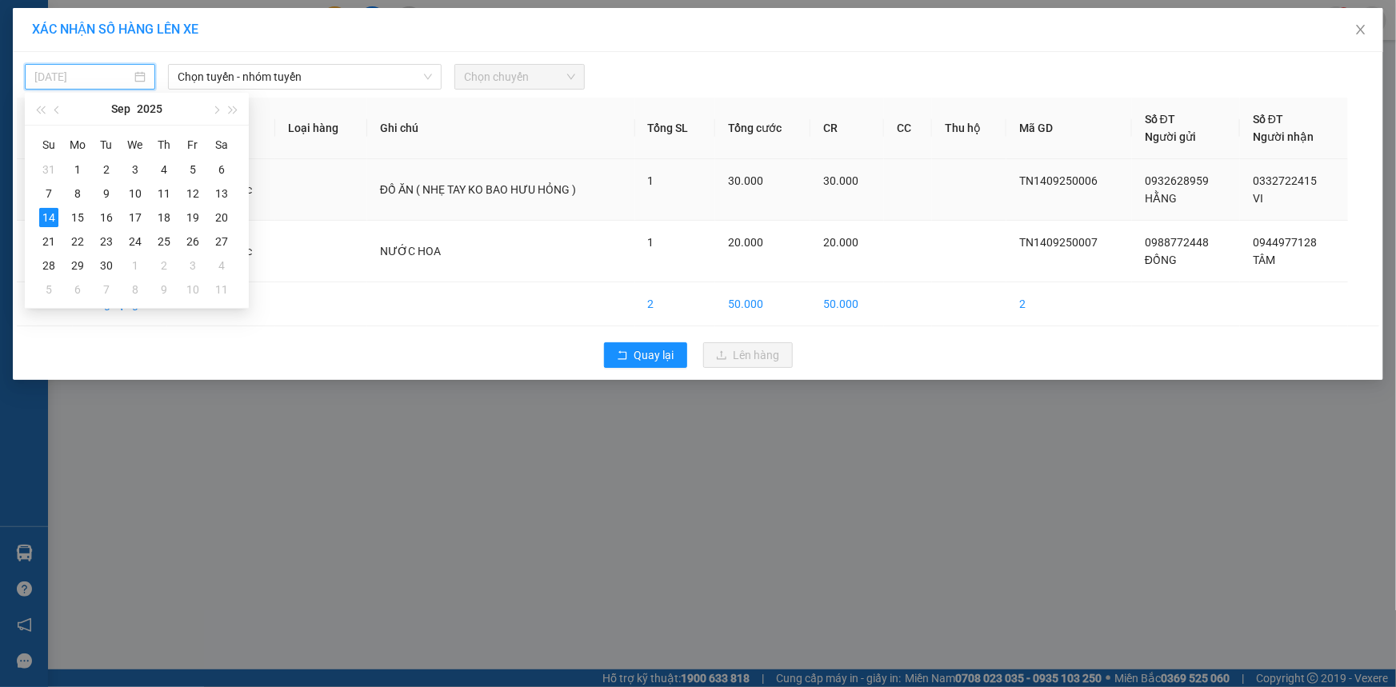
type input "[DATE]"
click at [349, 77] on span "Chọn tuyến - nhóm tuyến" at bounding box center [305, 77] width 254 height 24
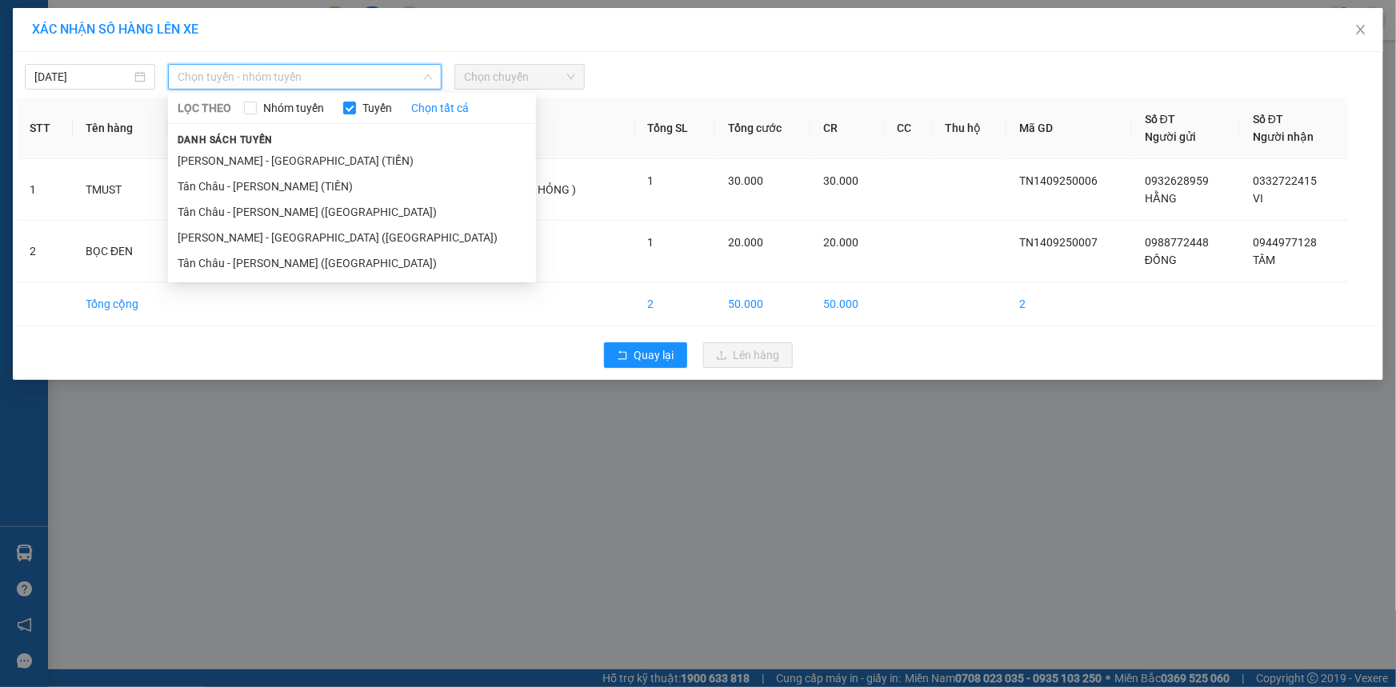
click at [667, 64] on div at bounding box center [871, 77] width 564 height 26
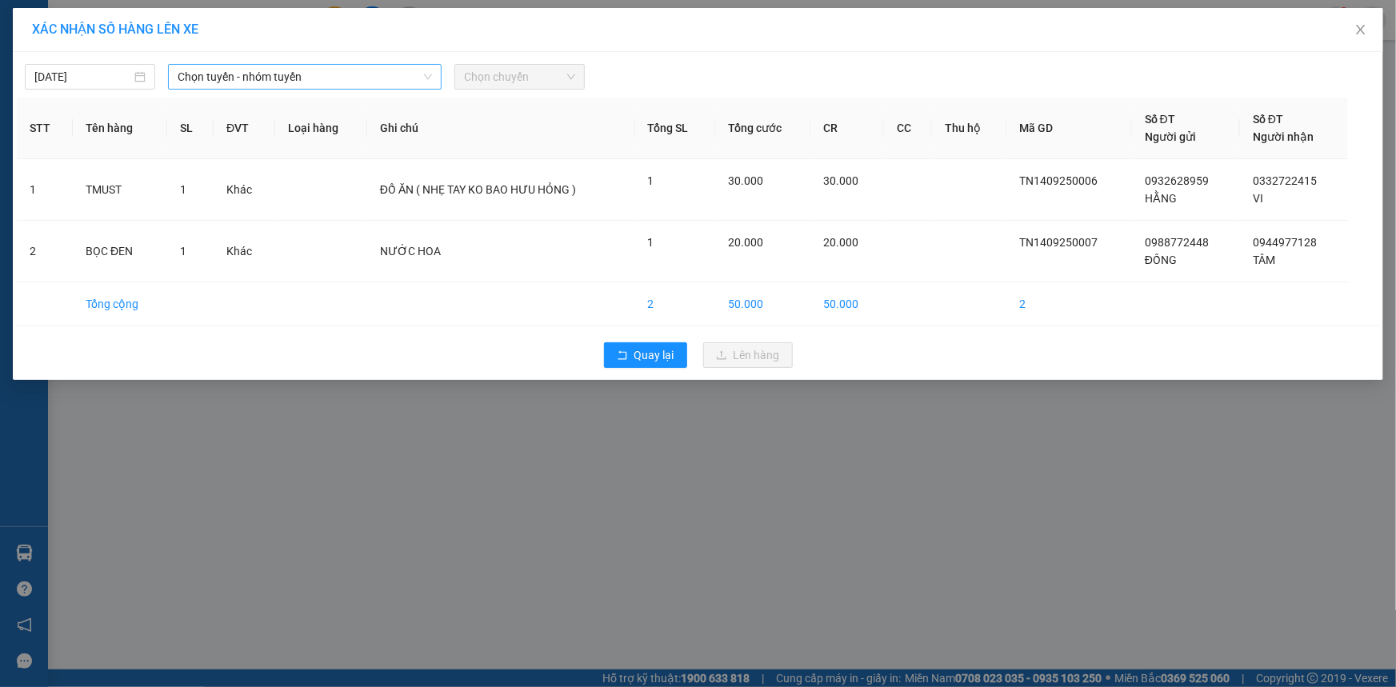
click at [334, 72] on span "Chọn tuyến - nhóm tuyến" at bounding box center [305, 77] width 254 height 24
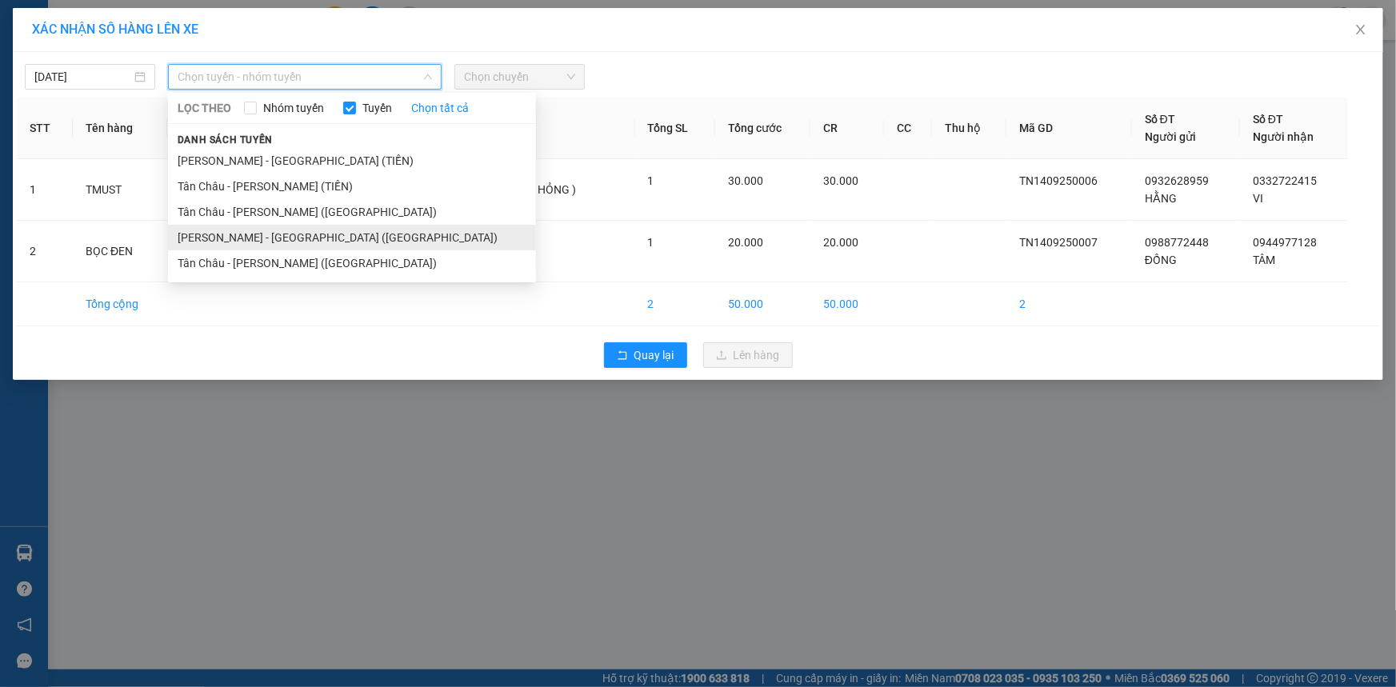
click at [246, 245] on li "[PERSON_NAME] - [GEOGRAPHIC_DATA] ([GEOGRAPHIC_DATA])" at bounding box center [352, 238] width 368 height 26
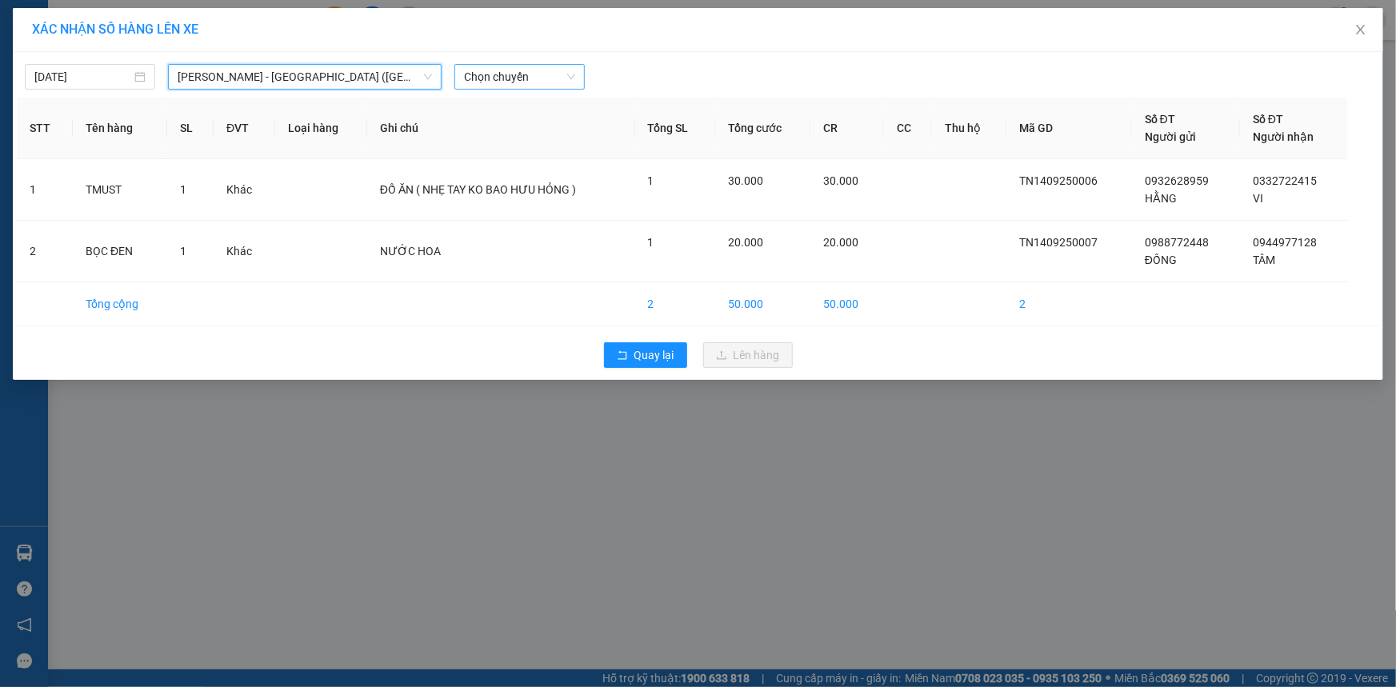
click at [502, 82] on span "Chọn chuyến" at bounding box center [519, 77] width 111 height 24
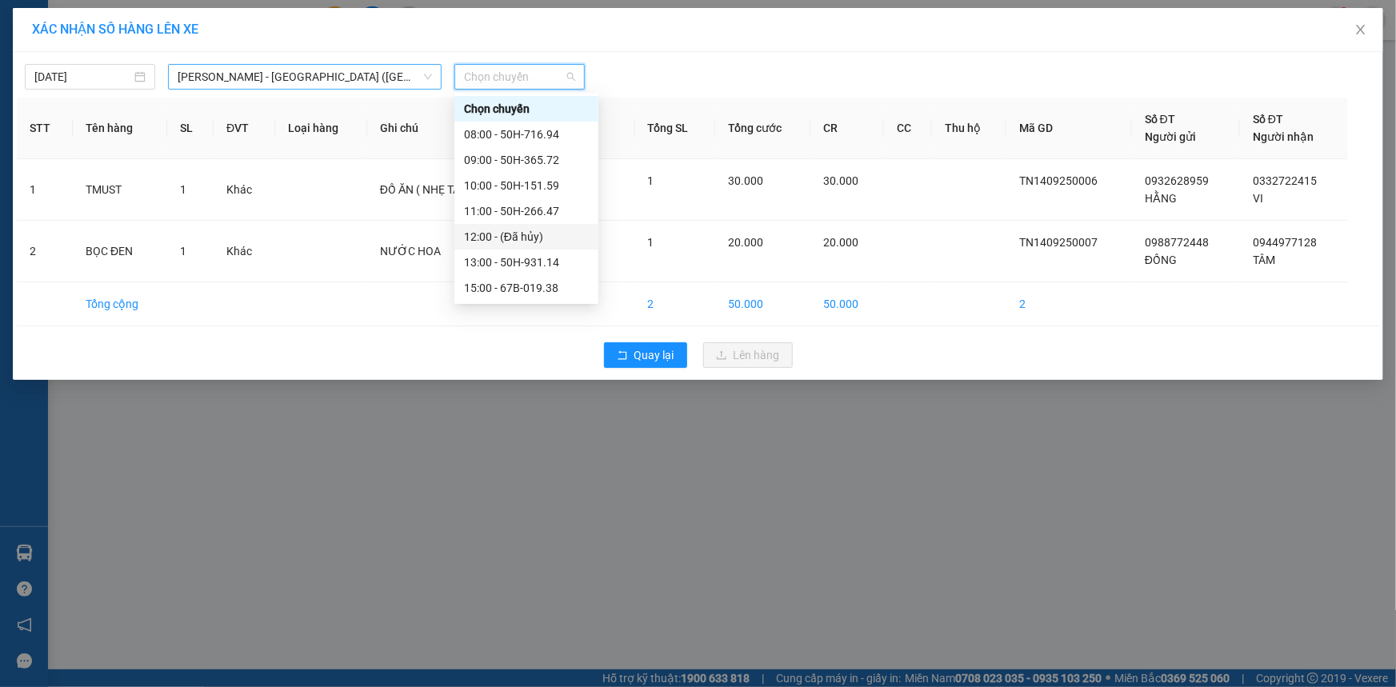
click at [296, 80] on span "[PERSON_NAME] - [GEOGRAPHIC_DATA] ([GEOGRAPHIC_DATA])" at bounding box center [305, 77] width 254 height 24
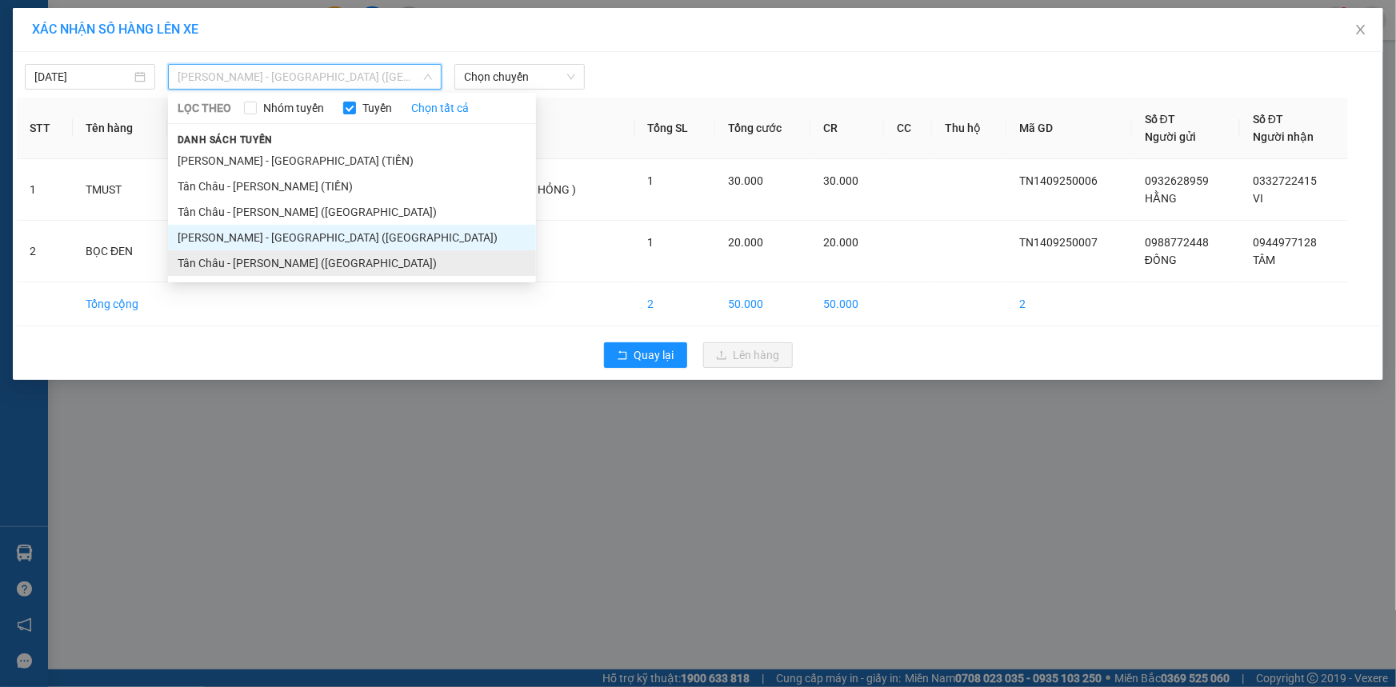
click at [246, 261] on li "Tân Châu - [PERSON_NAME] ([GEOGRAPHIC_DATA])" at bounding box center [352, 263] width 368 height 26
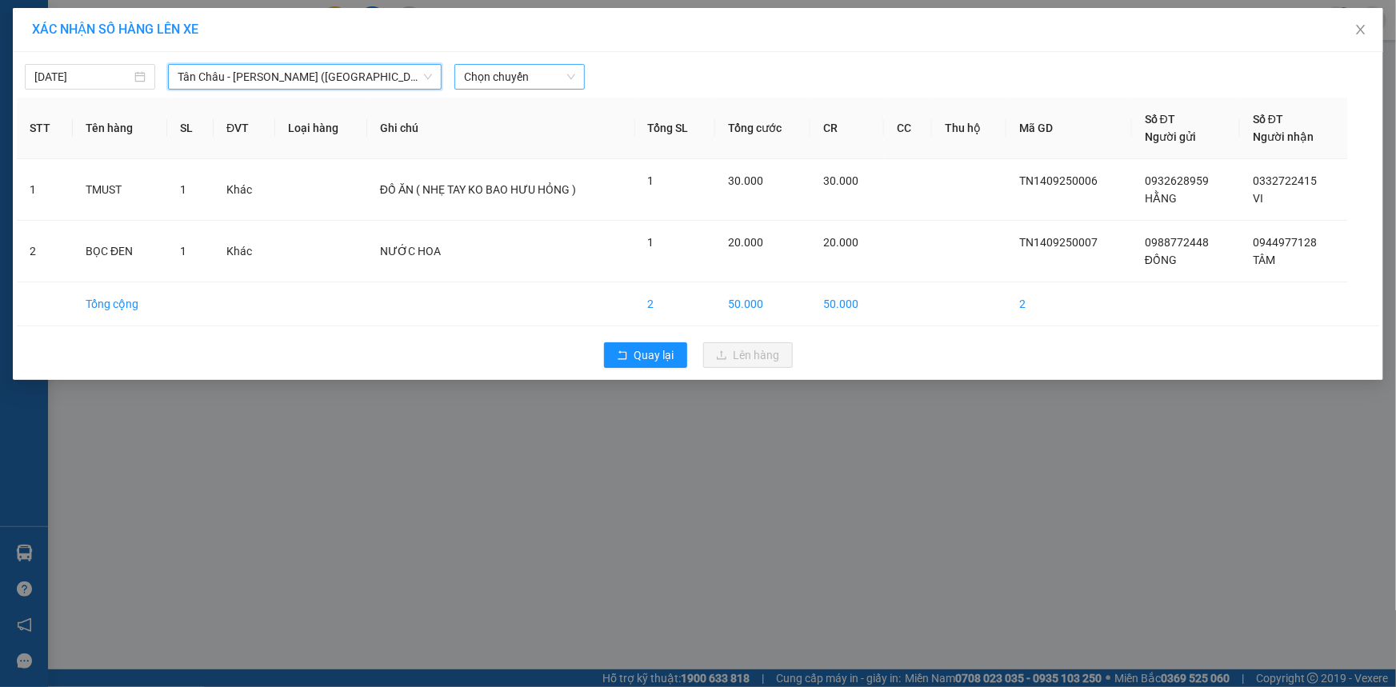
click at [540, 77] on span "Chọn chuyến" at bounding box center [519, 77] width 111 height 24
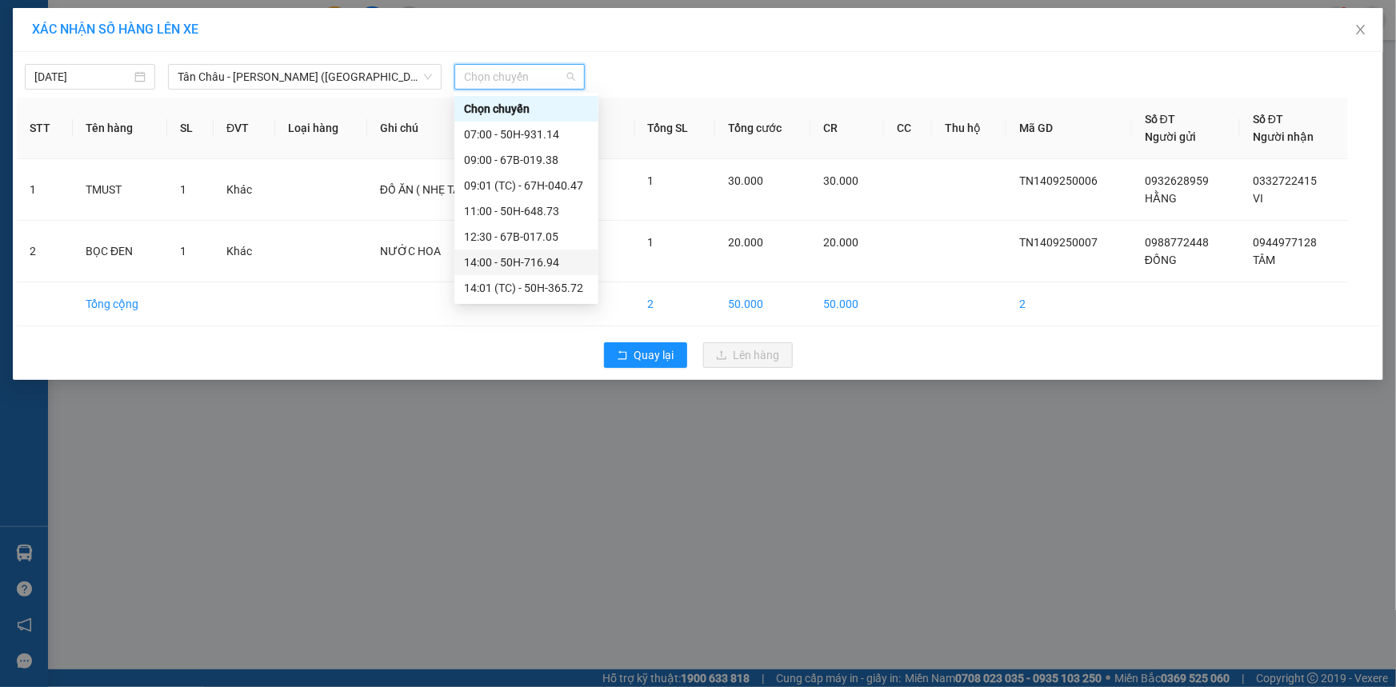
click at [504, 265] on div "14:00 - 50H-716.94" at bounding box center [526, 263] width 125 height 18
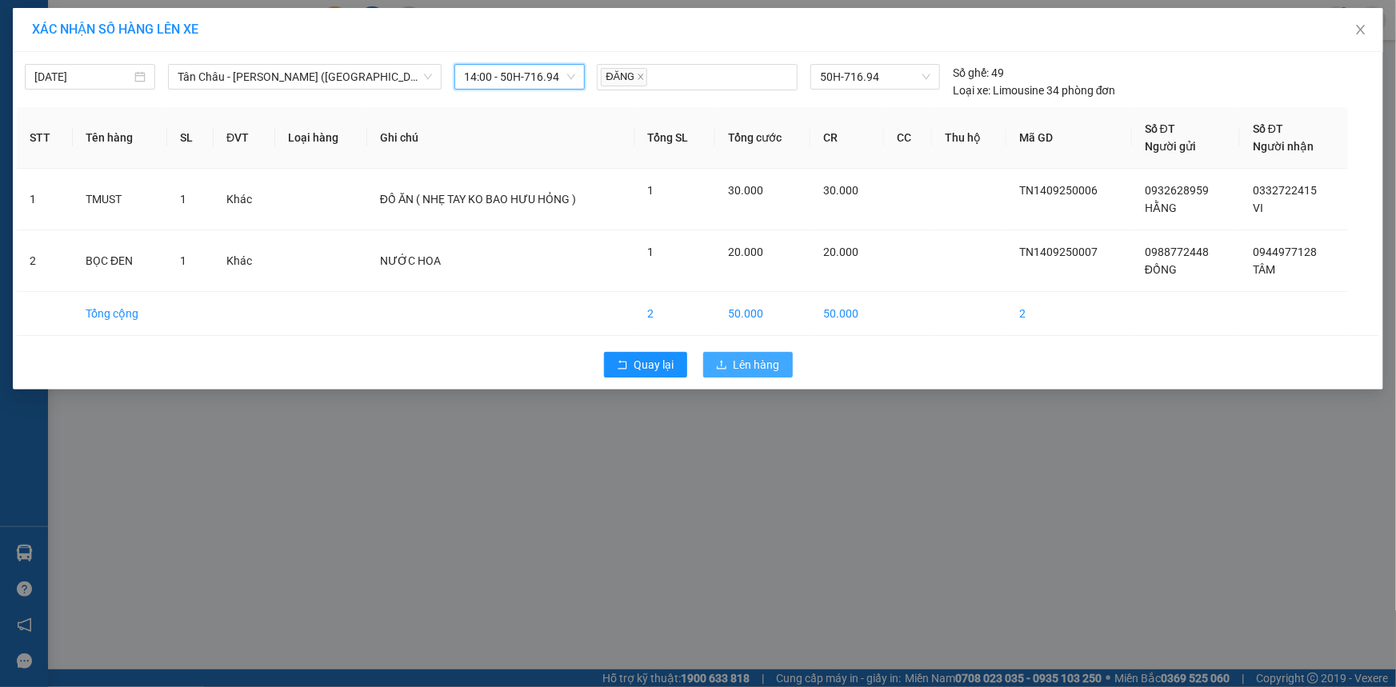
click at [751, 371] on span "Lên hàng" at bounding box center [756, 365] width 46 height 18
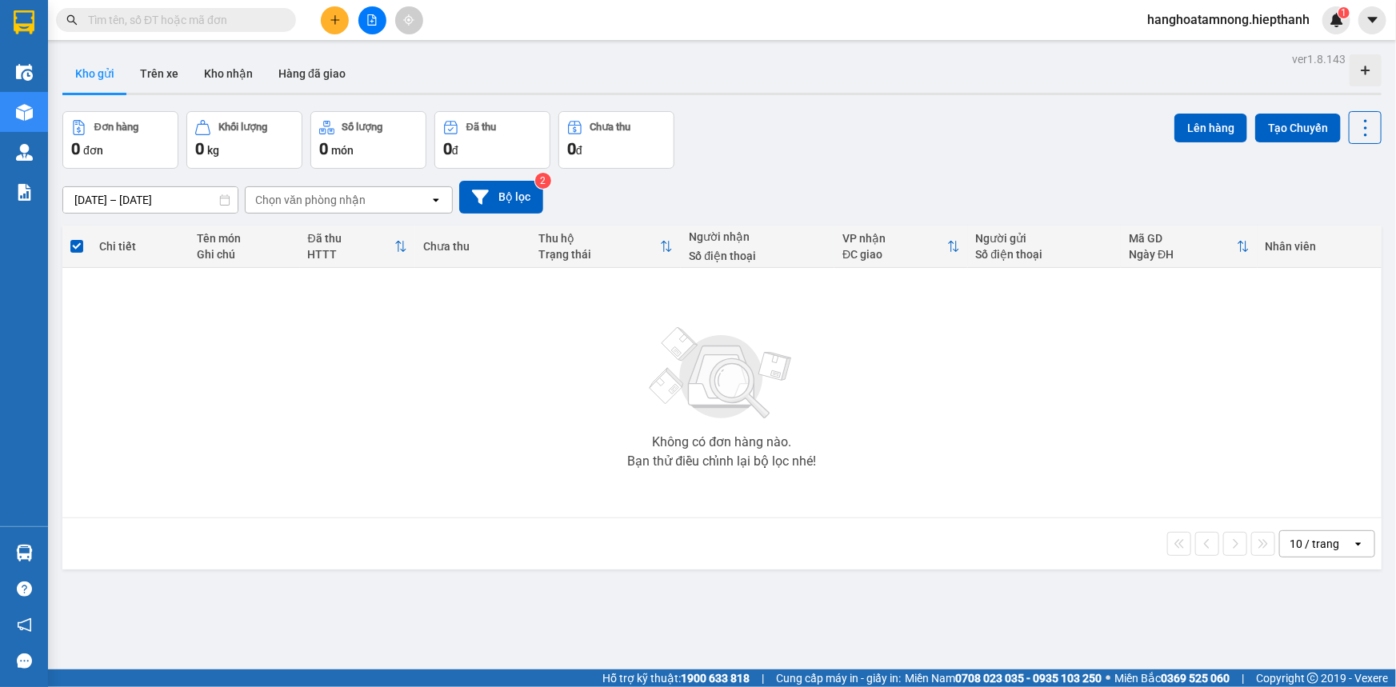
click at [375, 22] on icon "file-add" at bounding box center [372, 19] width 9 height 11
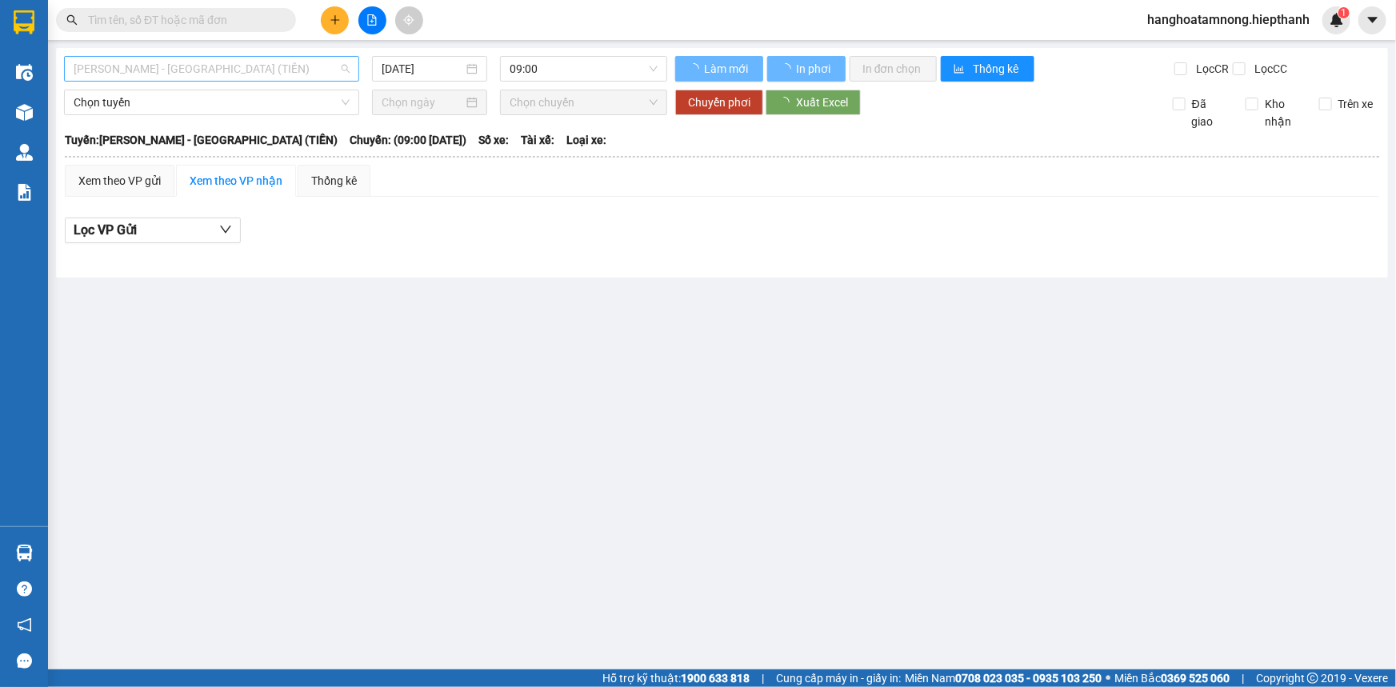
click at [238, 67] on span "[PERSON_NAME] - [GEOGRAPHIC_DATA] (TIỀN)" at bounding box center [212, 69] width 276 height 24
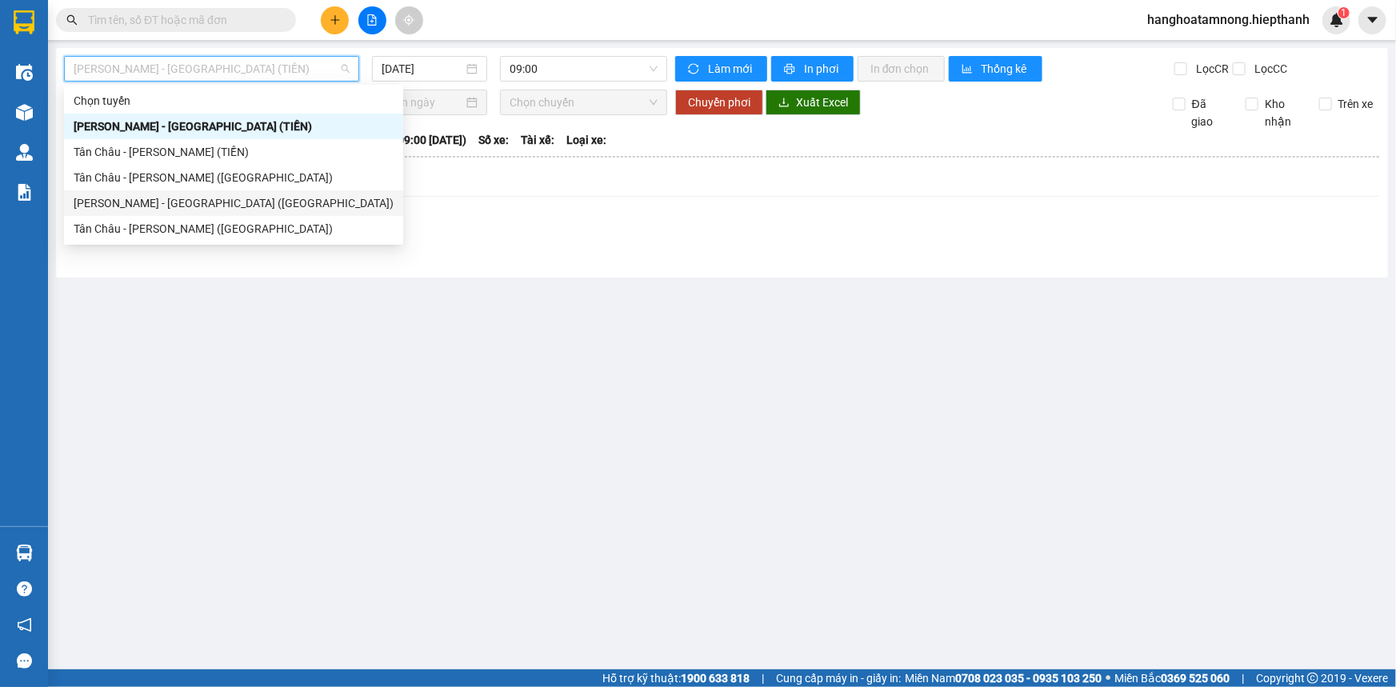
click at [123, 194] on div "[PERSON_NAME] - [GEOGRAPHIC_DATA] ([GEOGRAPHIC_DATA])" at bounding box center [234, 203] width 320 height 18
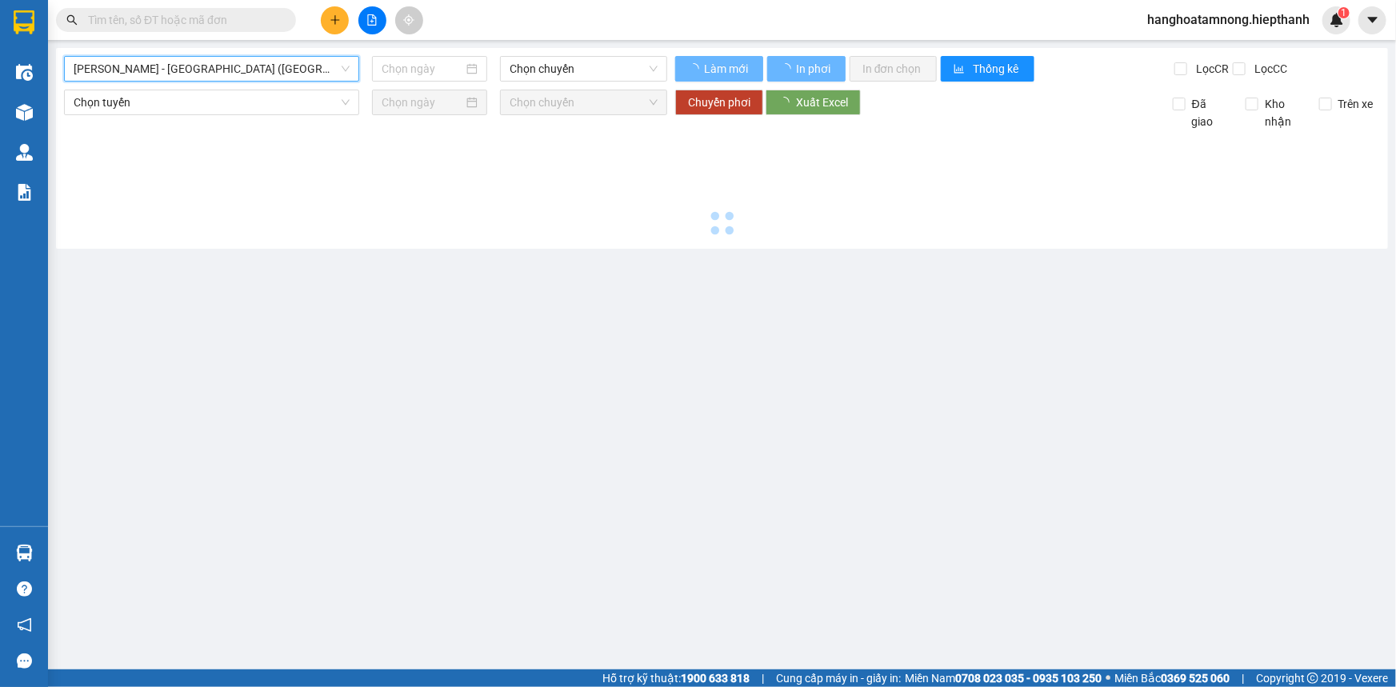
type input "[DATE]"
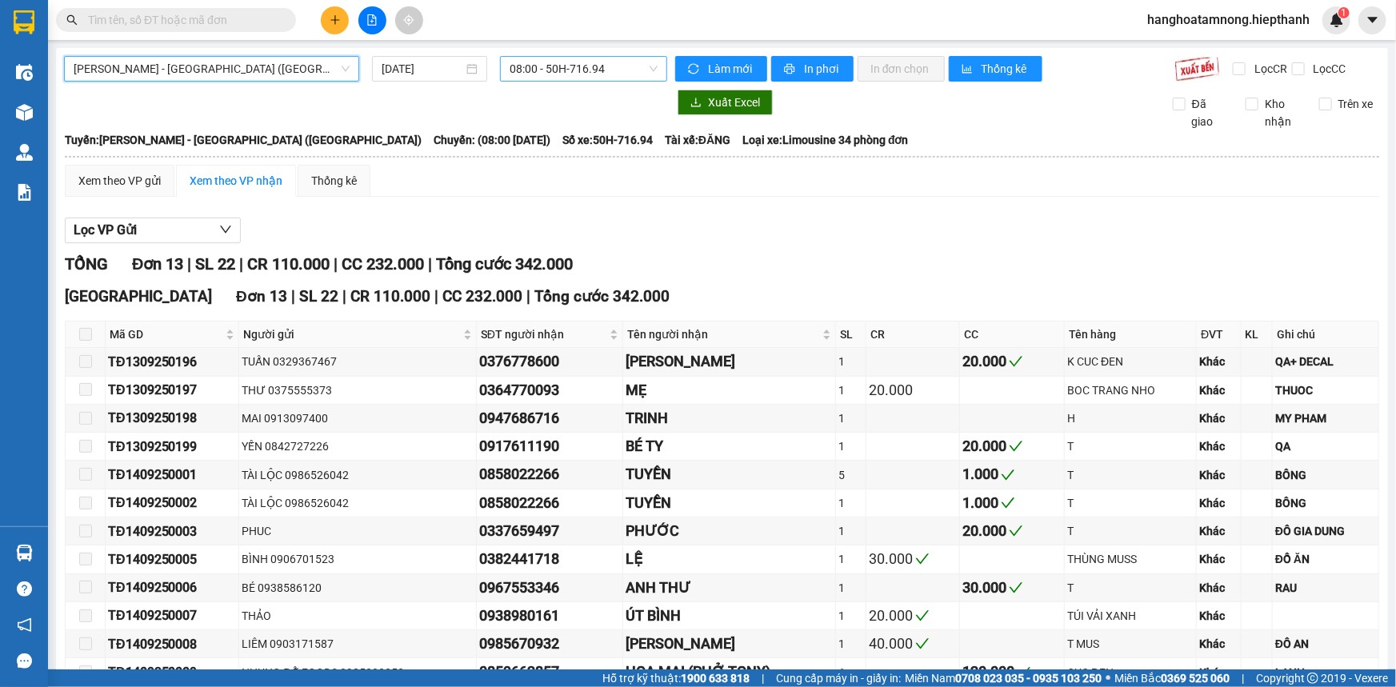
click at [563, 64] on span "08:00 - 50H-716.94" at bounding box center [583, 69] width 148 height 24
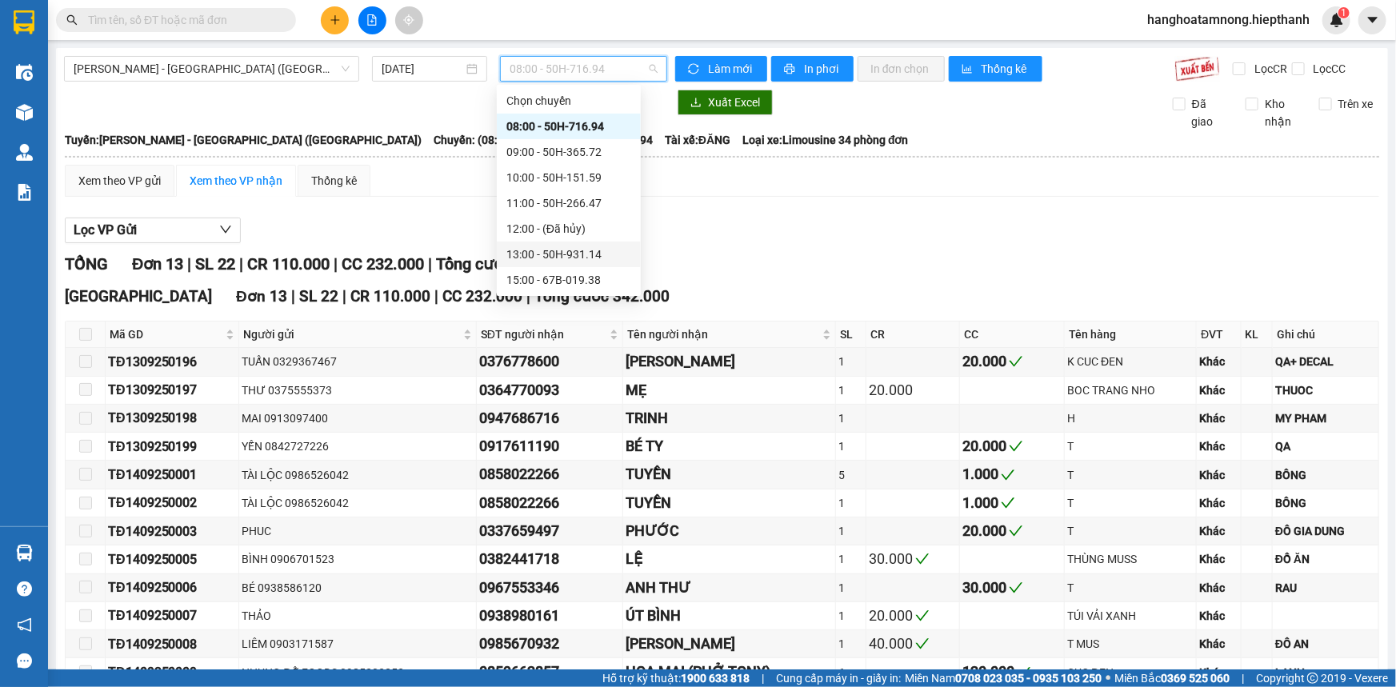
click at [513, 253] on div "13:00 - 50H-931.14" at bounding box center [568, 255] width 125 height 18
